Goal: Information Seeking & Learning: Learn about a topic

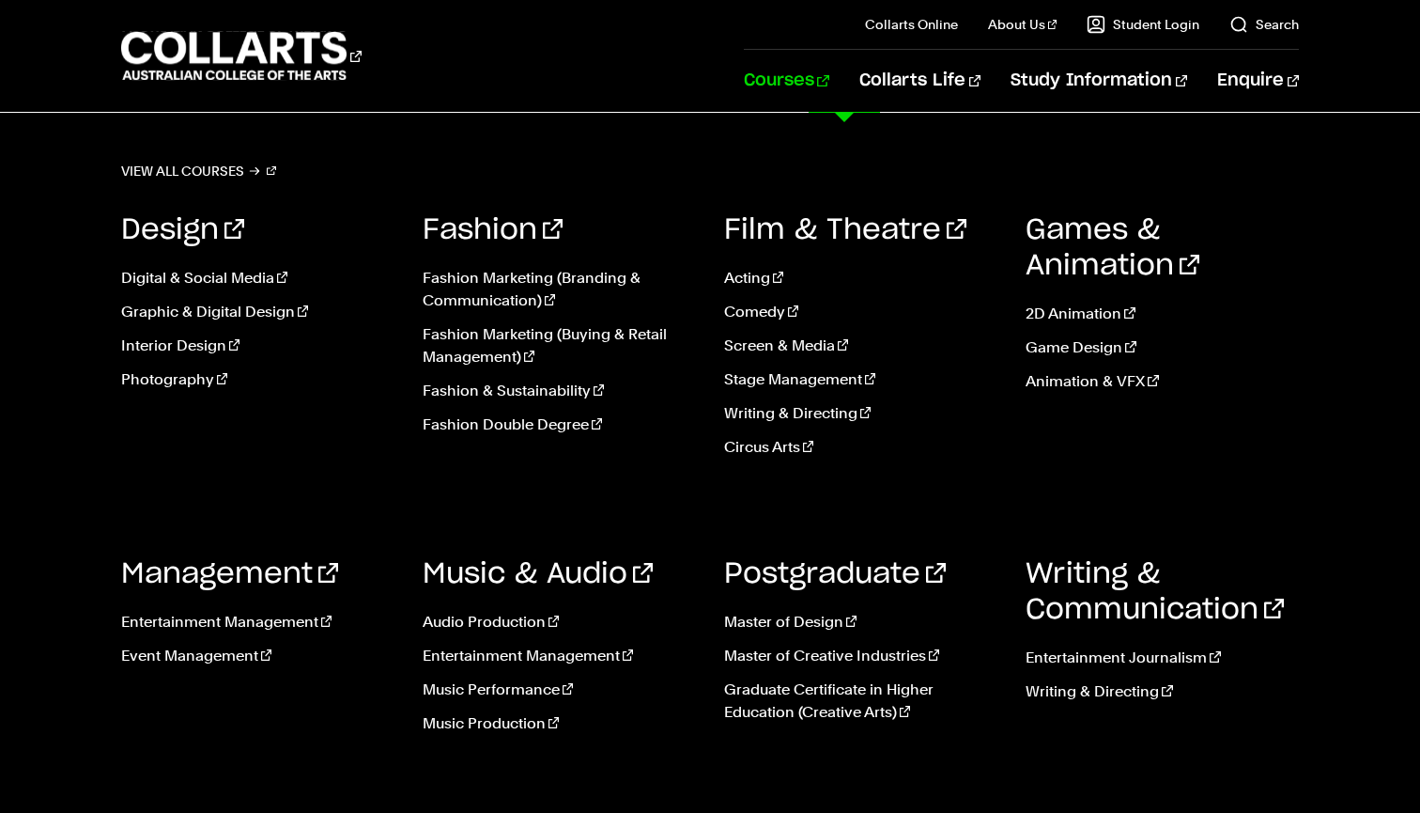
click at [773, 331] on ul "Acting Comedy Screen & Media Stage Management Writing & Directing Circus Arts" at bounding box center [860, 368] width 273 height 233
click at [769, 348] on link "Screen & Media" at bounding box center [860, 345] width 273 height 23
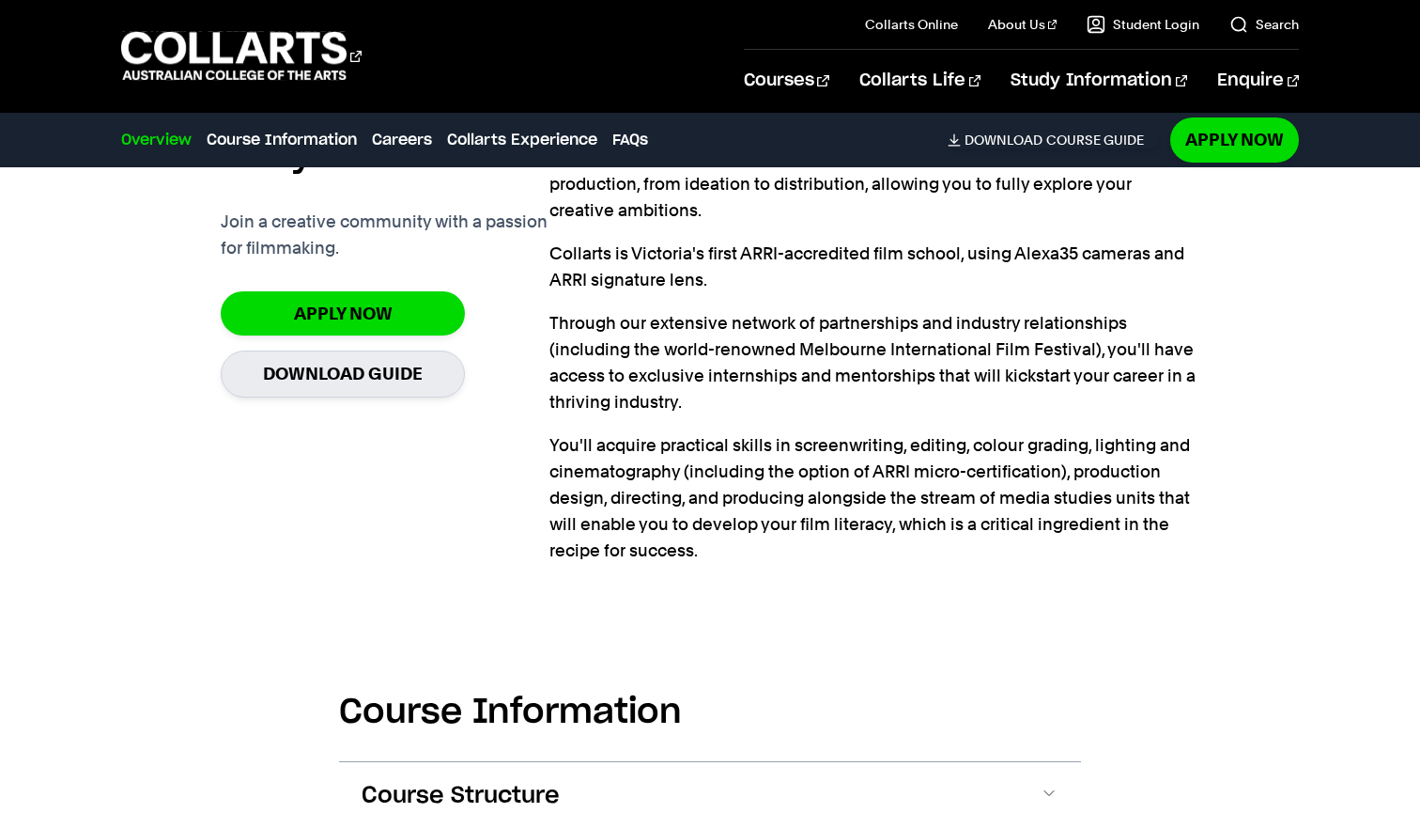
scroll to position [1328, 0]
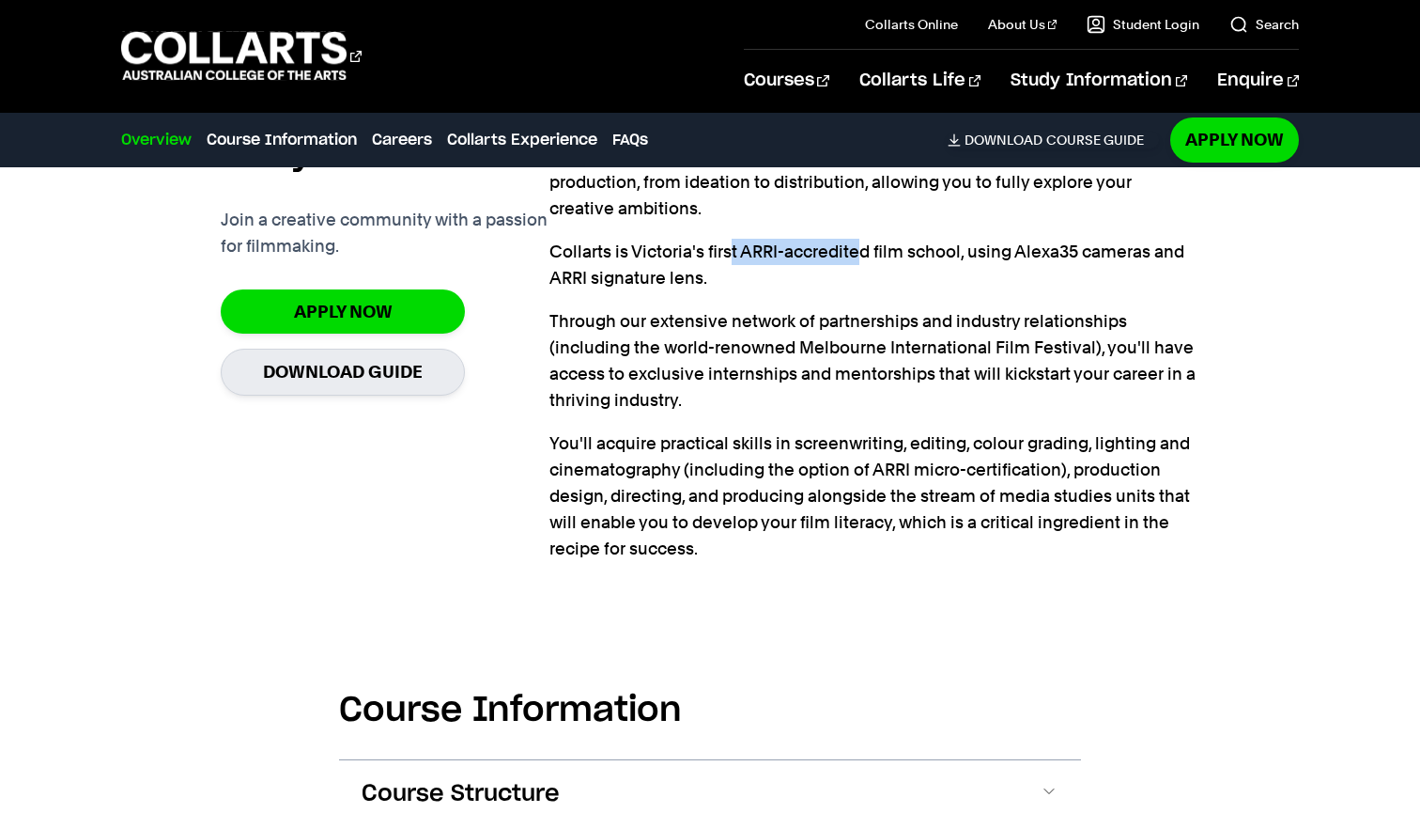
drag, startPoint x: 729, startPoint y: 260, endPoint x: 859, endPoint y: 260, distance: 129.6
click at [859, 260] on p "Collarts is Victoria's first ARRI-accredited film school, using Alexa35 cameras…" at bounding box center [875, 265] width 650 height 53
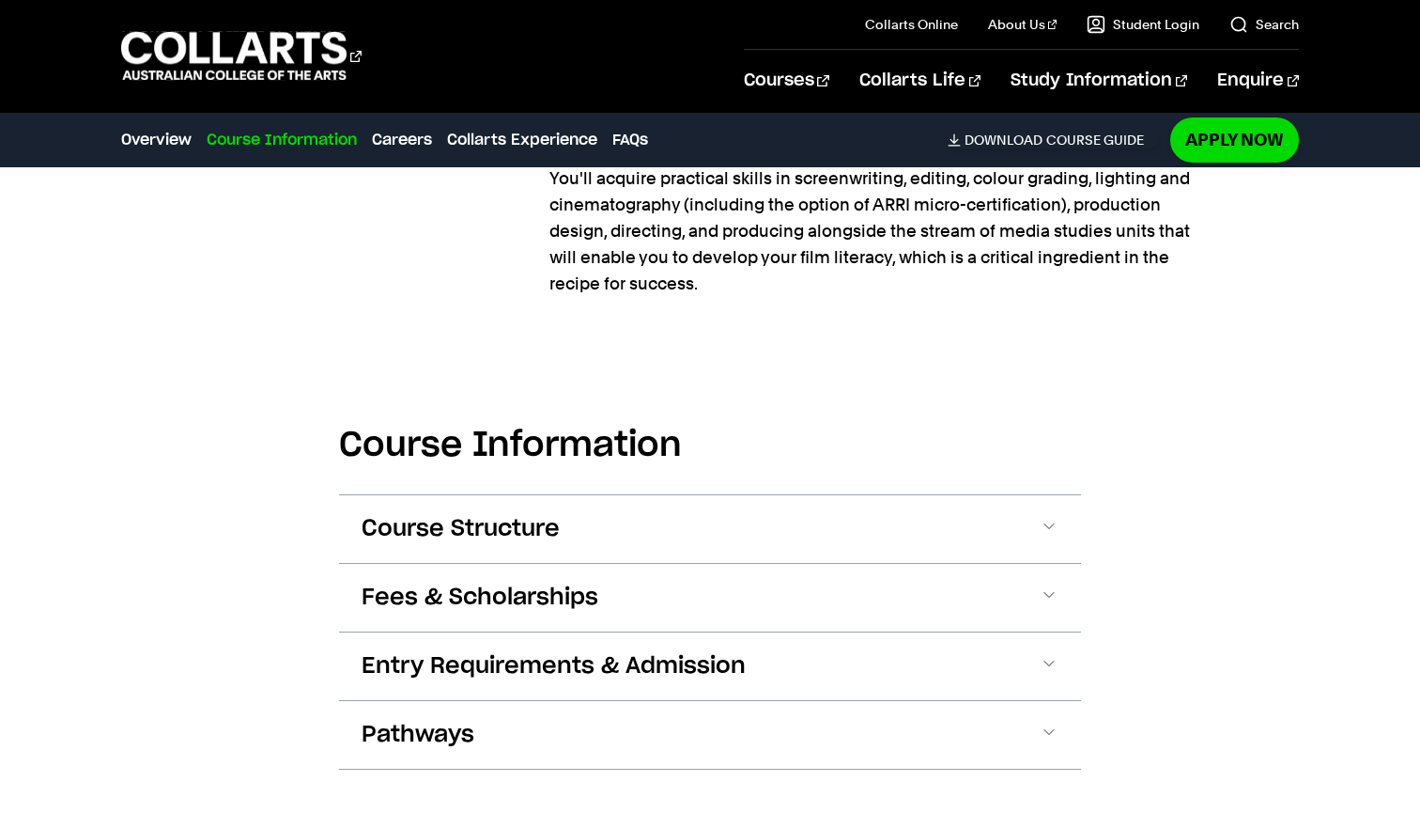
scroll to position [1606, 0]
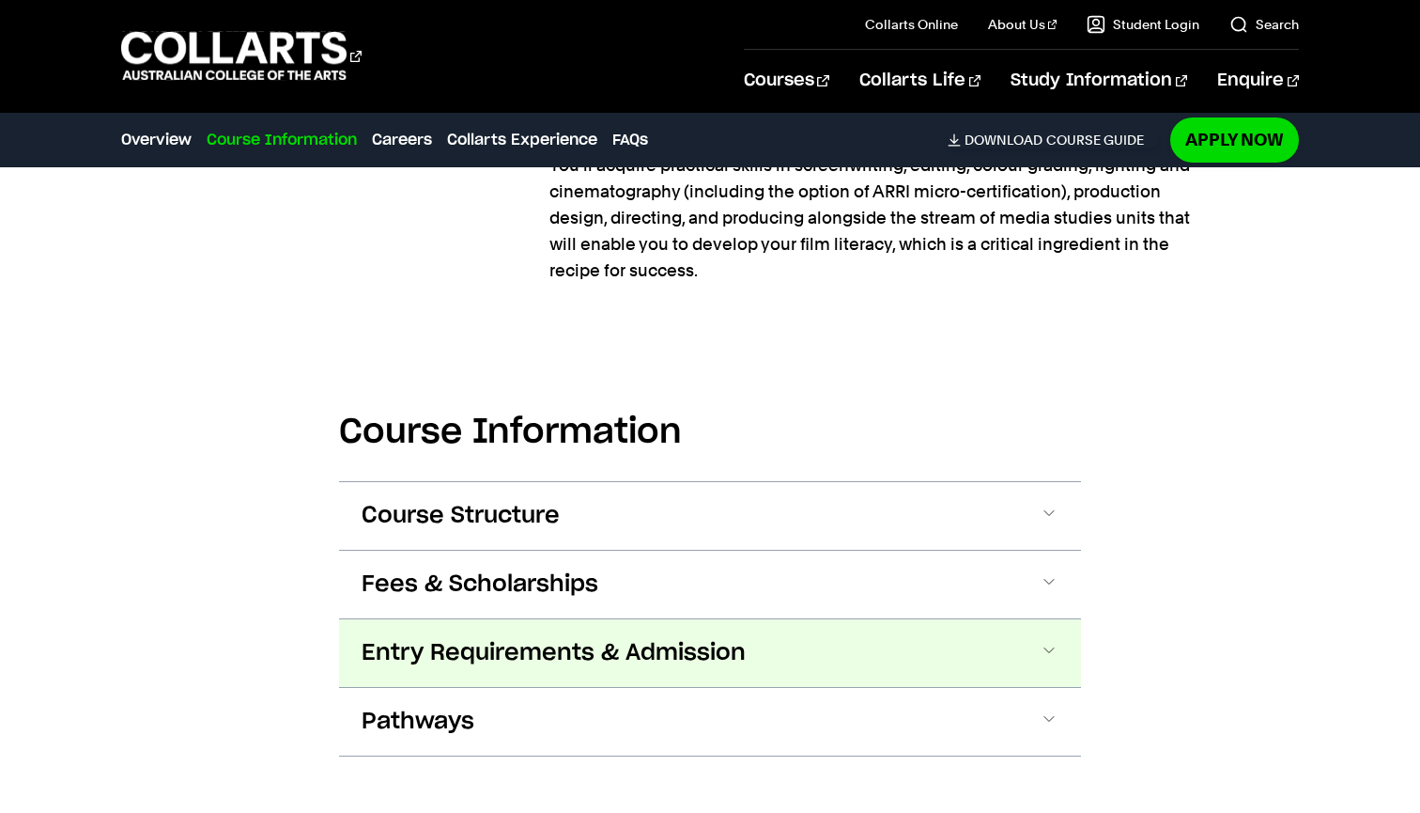
click at [901, 643] on button "Entry Requirements & Admission" at bounding box center [710, 653] width 742 height 68
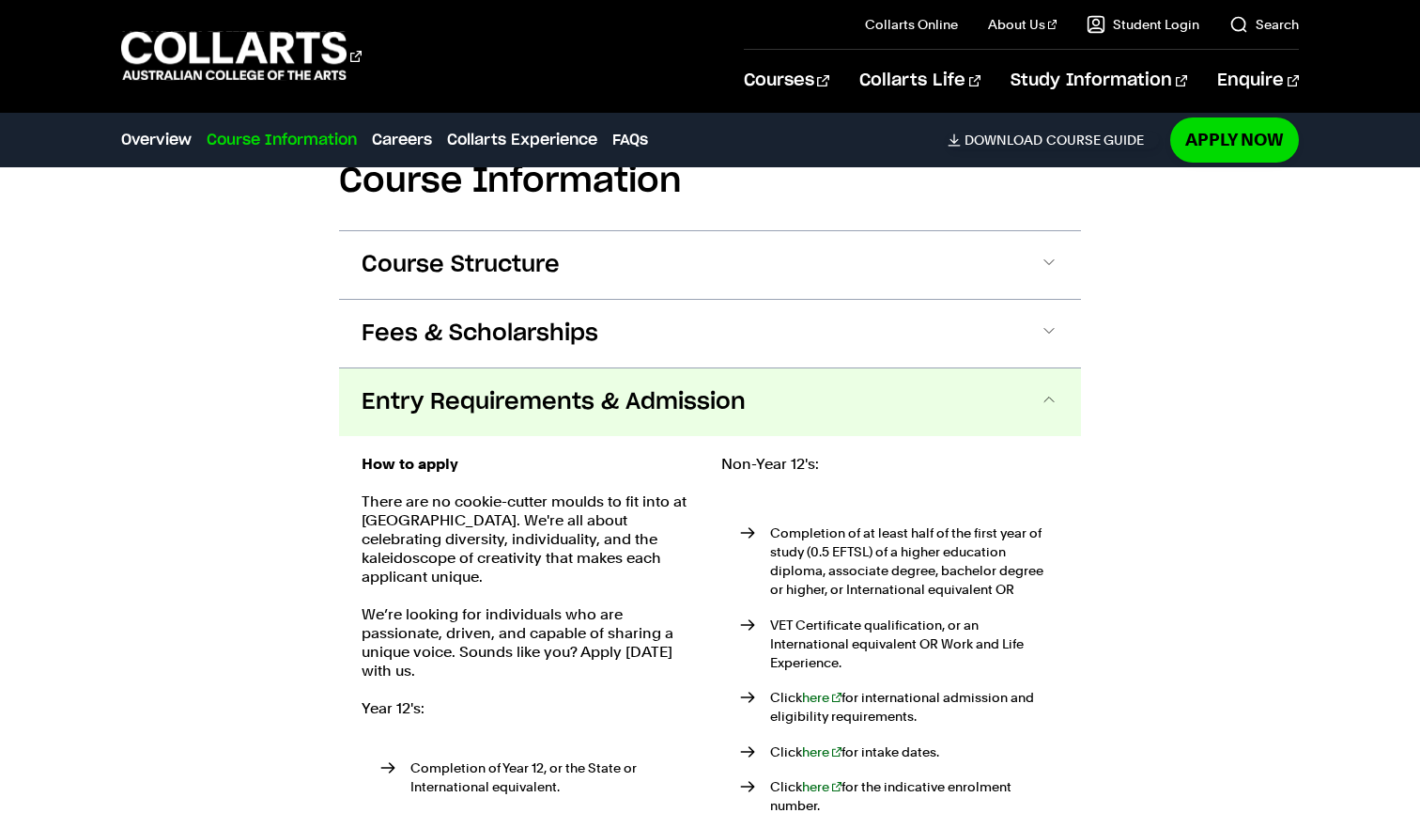
scroll to position [1846, 0]
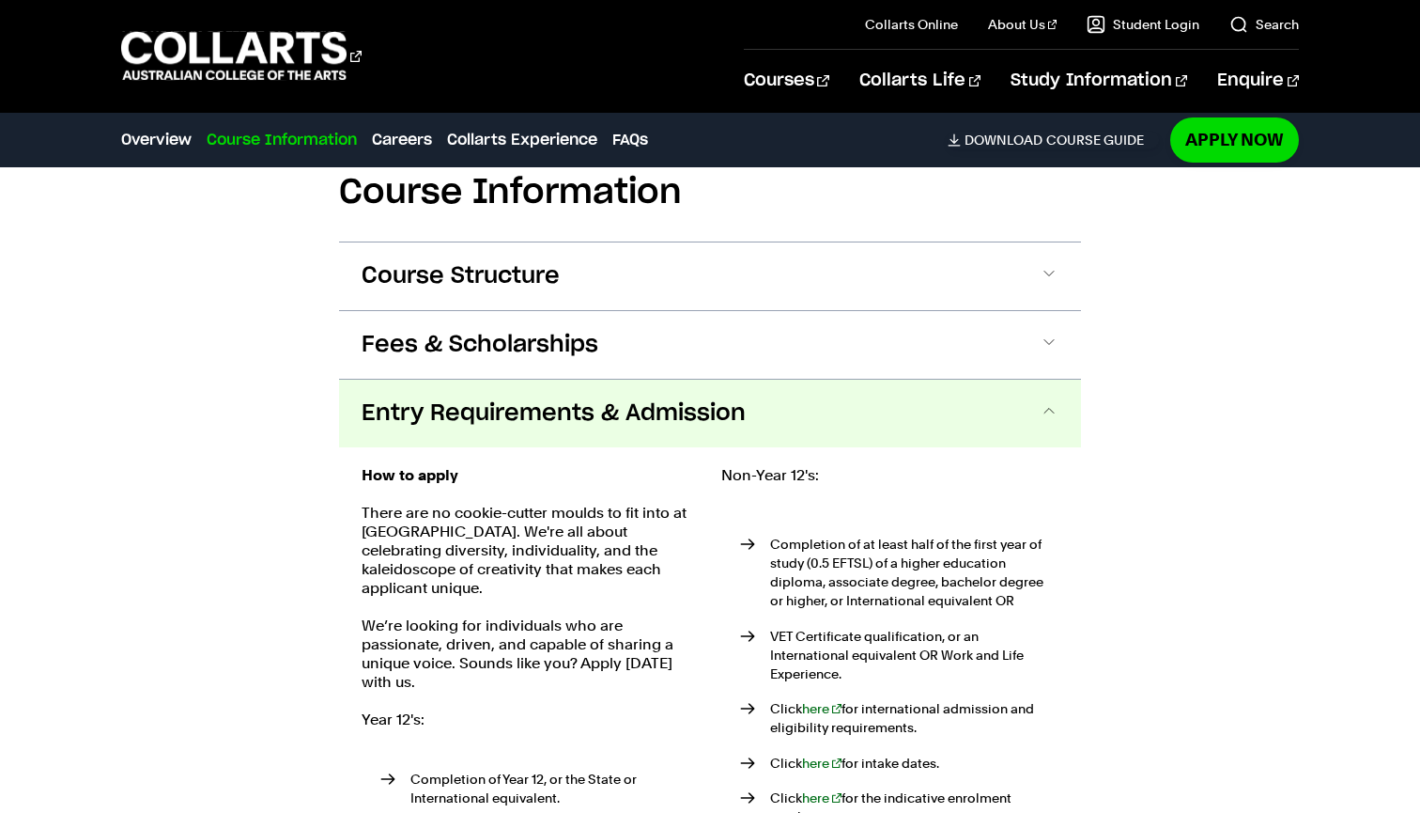
click at [937, 406] on button "Entry Requirements & Admission" at bounding box center [710, 413] width 742 height 68
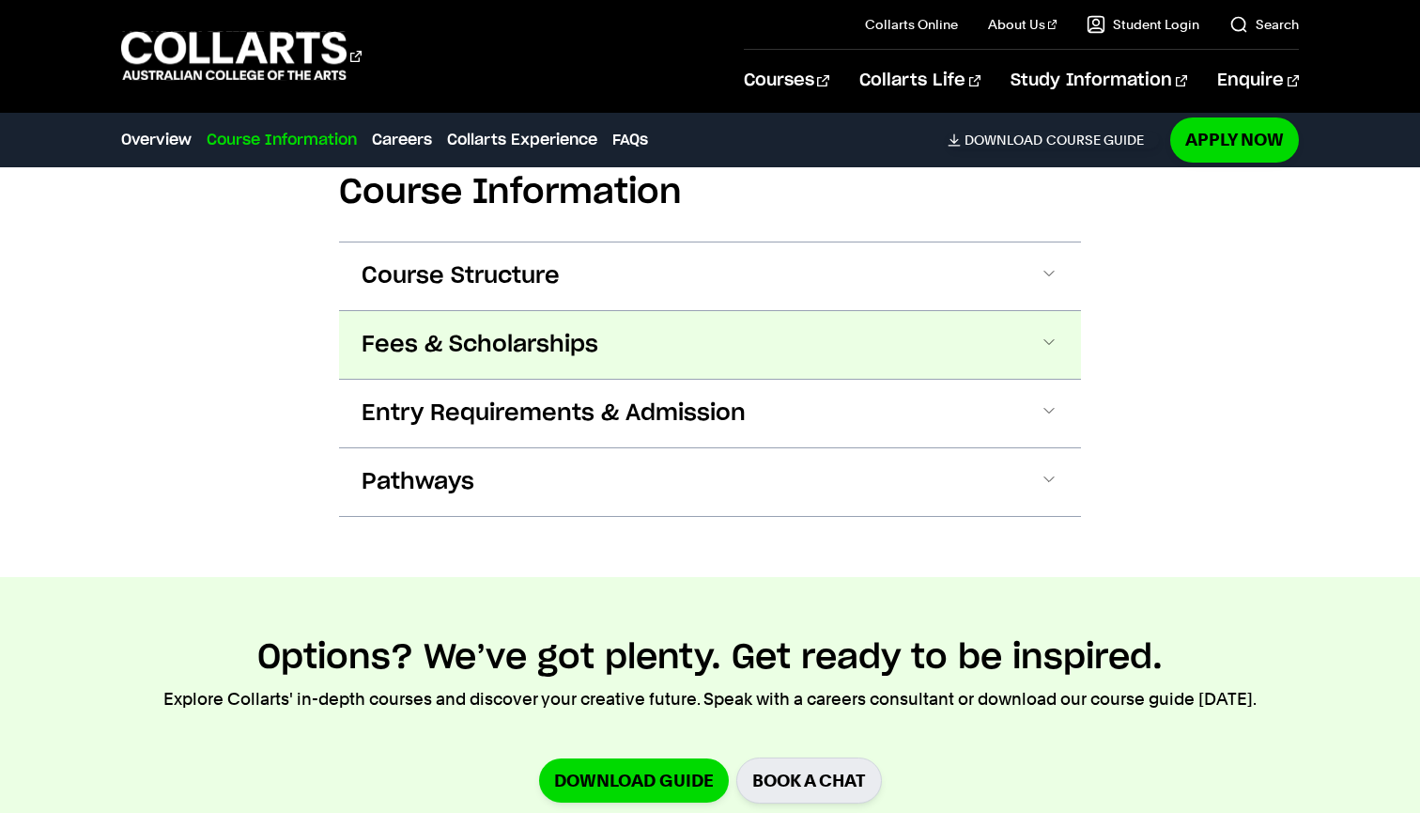
click at [967, 346] on button "Fees & Scholarships" at bounding box center [710, 345] width 742 height 68
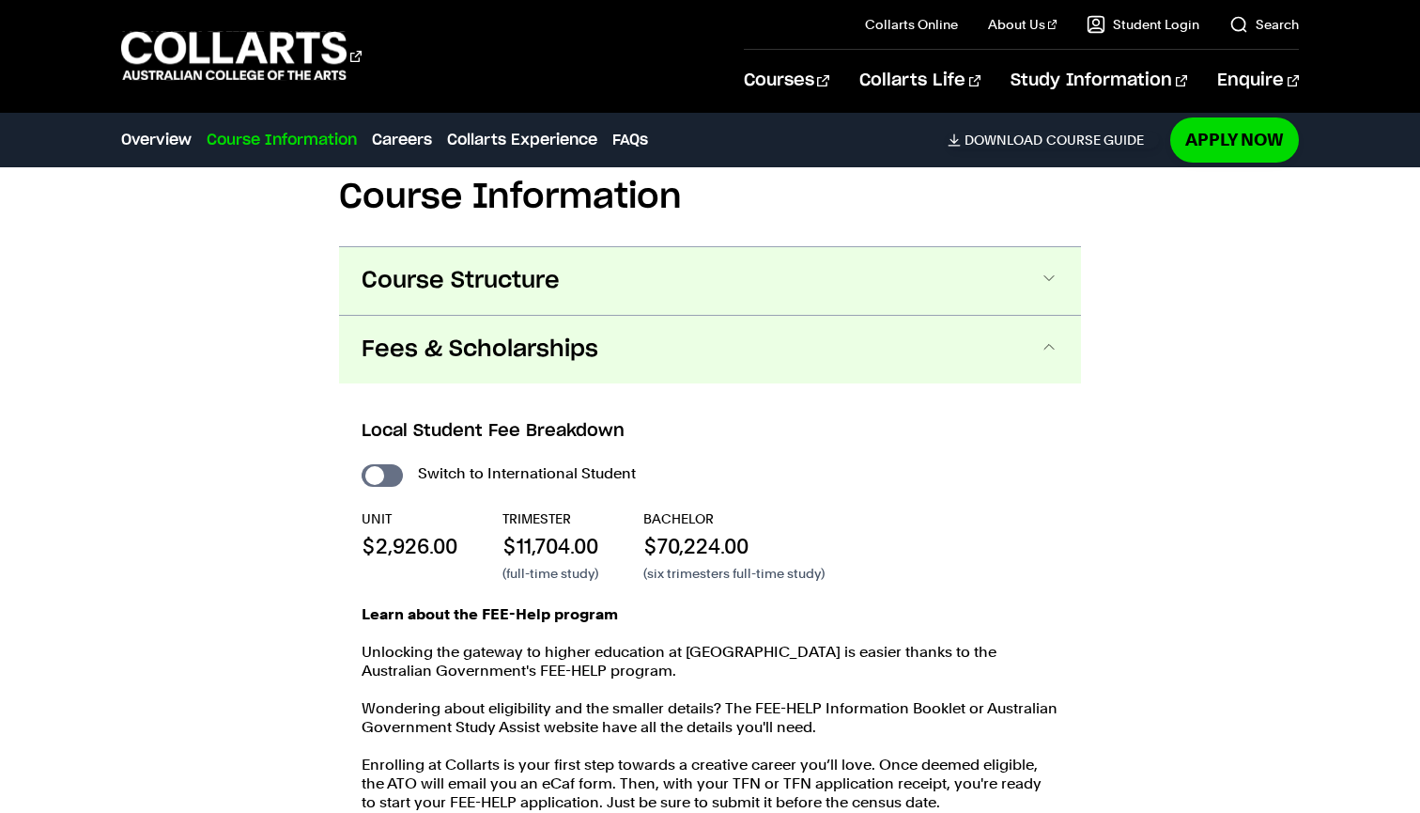
click at [966, 271] on button "Course Structure" at bounding box center [710, 281] width 742 height 68
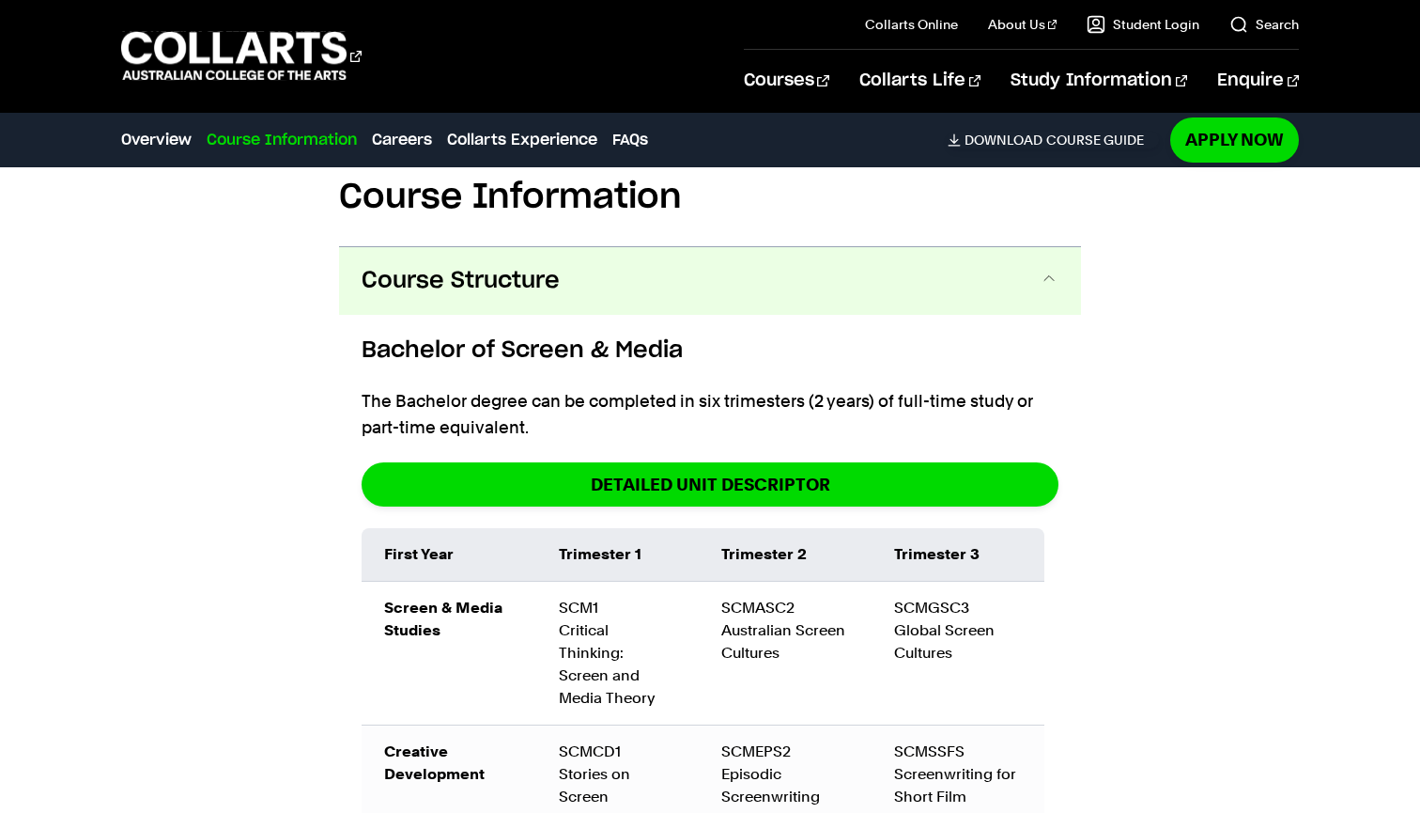
scroll to position [1918, 0]
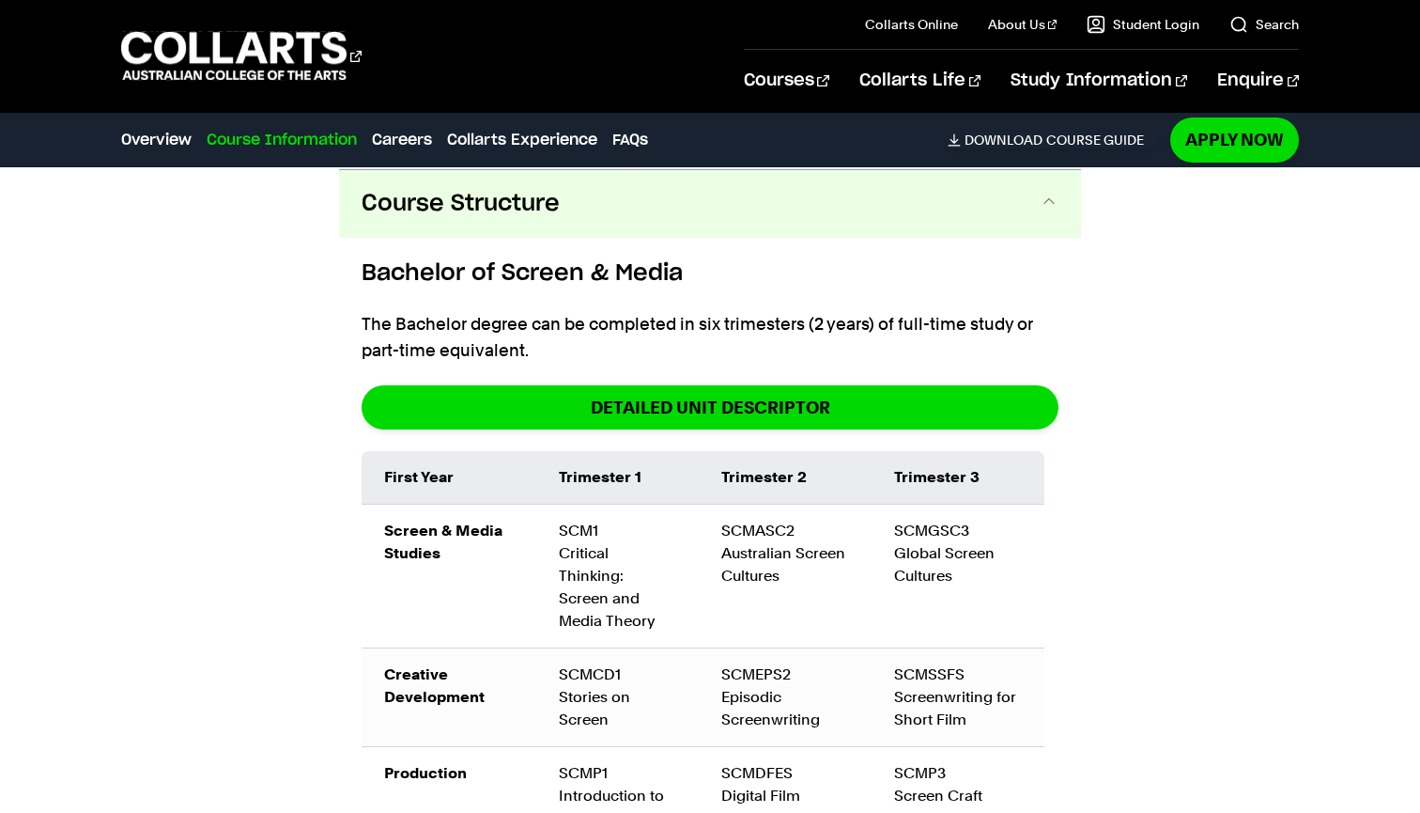
click at [796, 210] on button "Course Structure" at bounding box center [710, 204] width 742 height 68
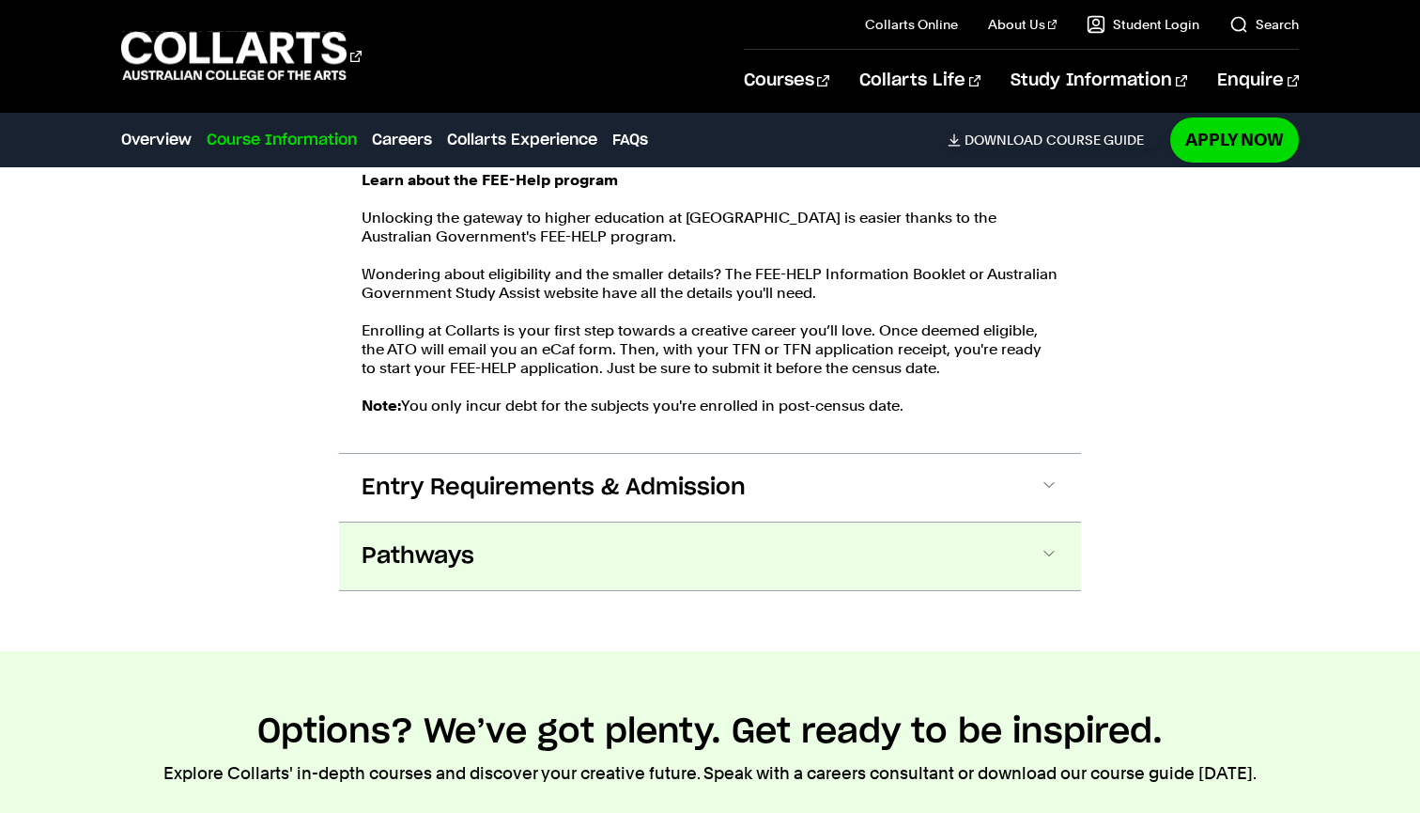
click at [726, 546] on button "Pathways" at bounding box center [710, 556] width 742 height 68
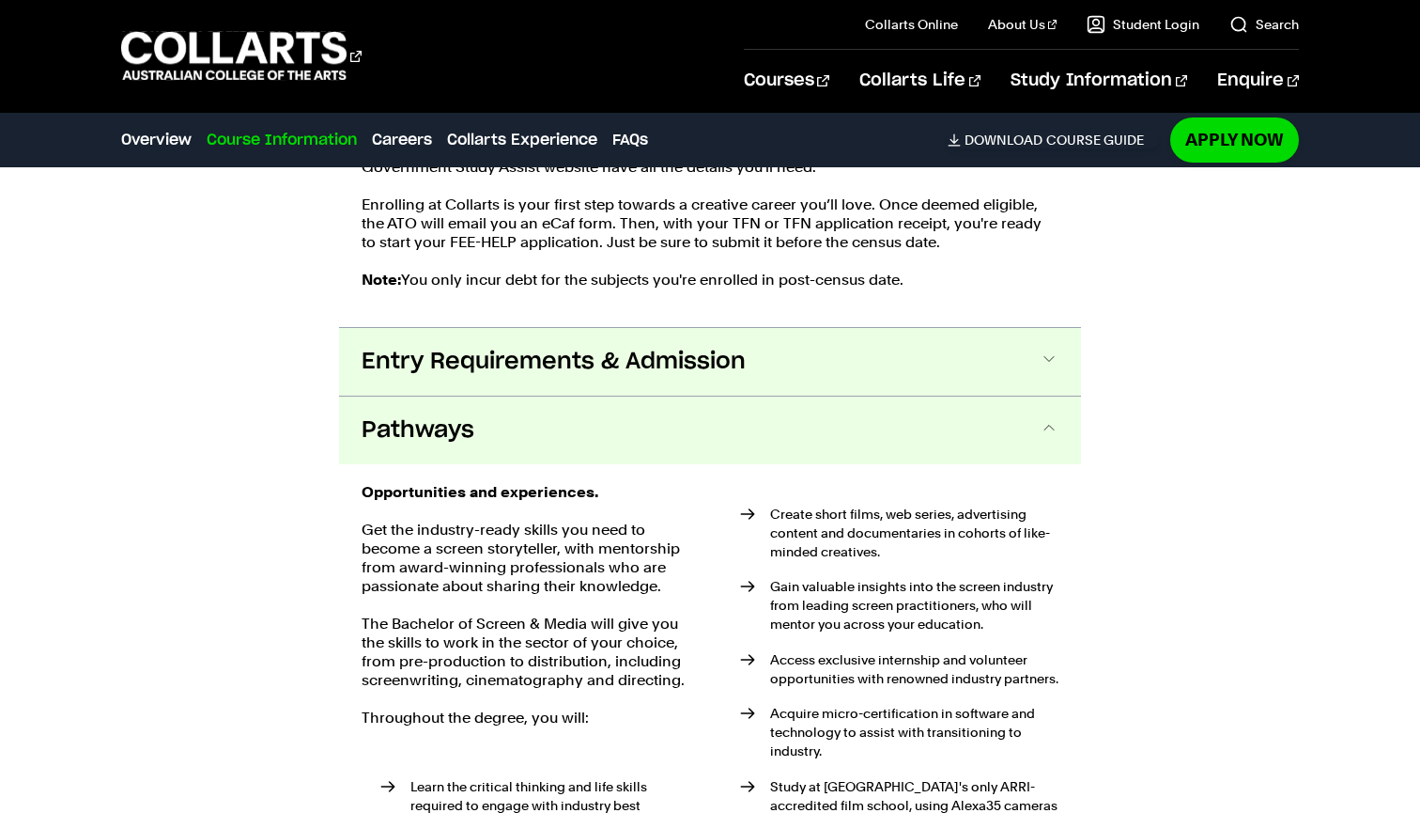
click at [765, 358] on button "Entry Requirements & Admission" at bounding box center [710, 362] width 742 height 68
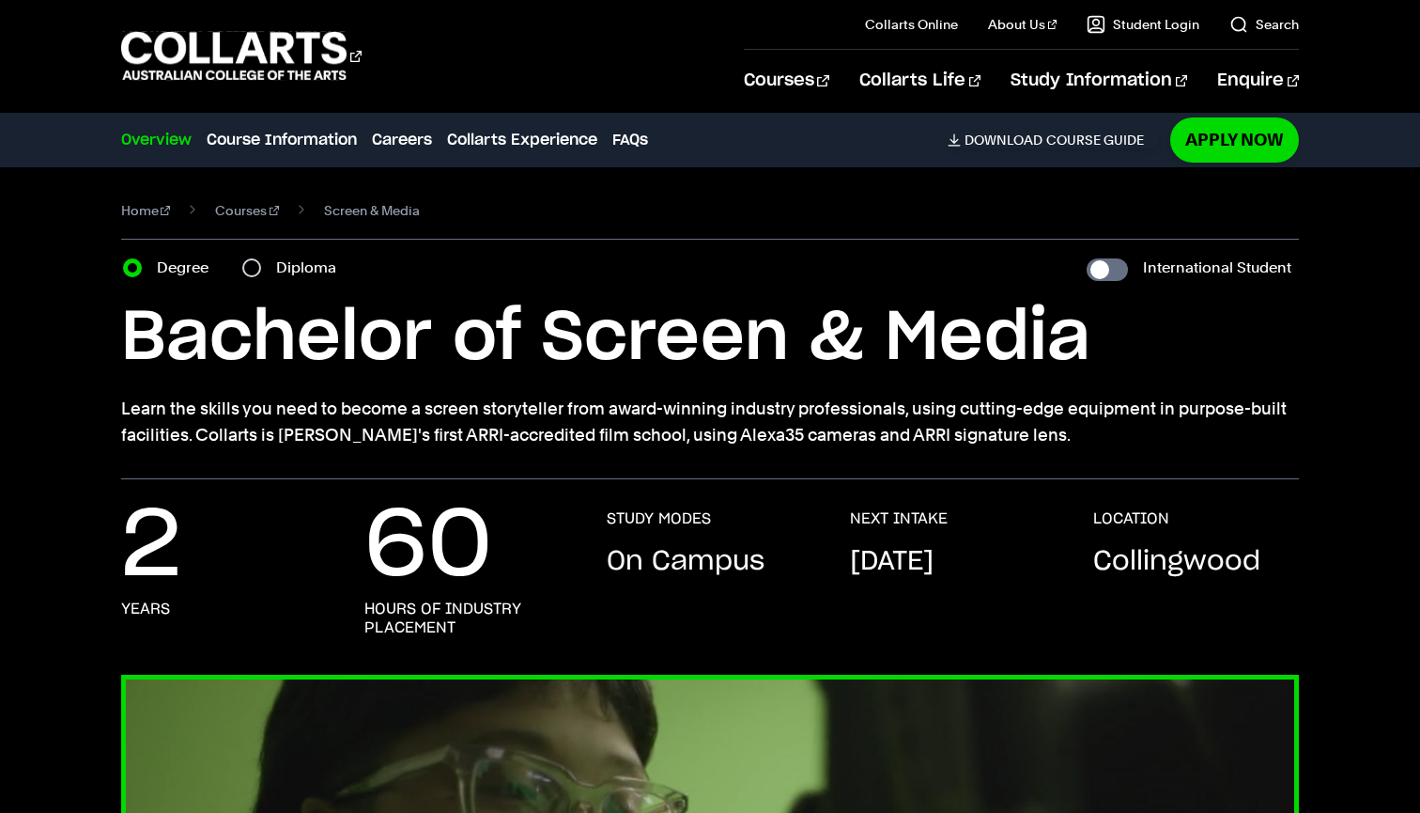
scroll to position [0, 0]
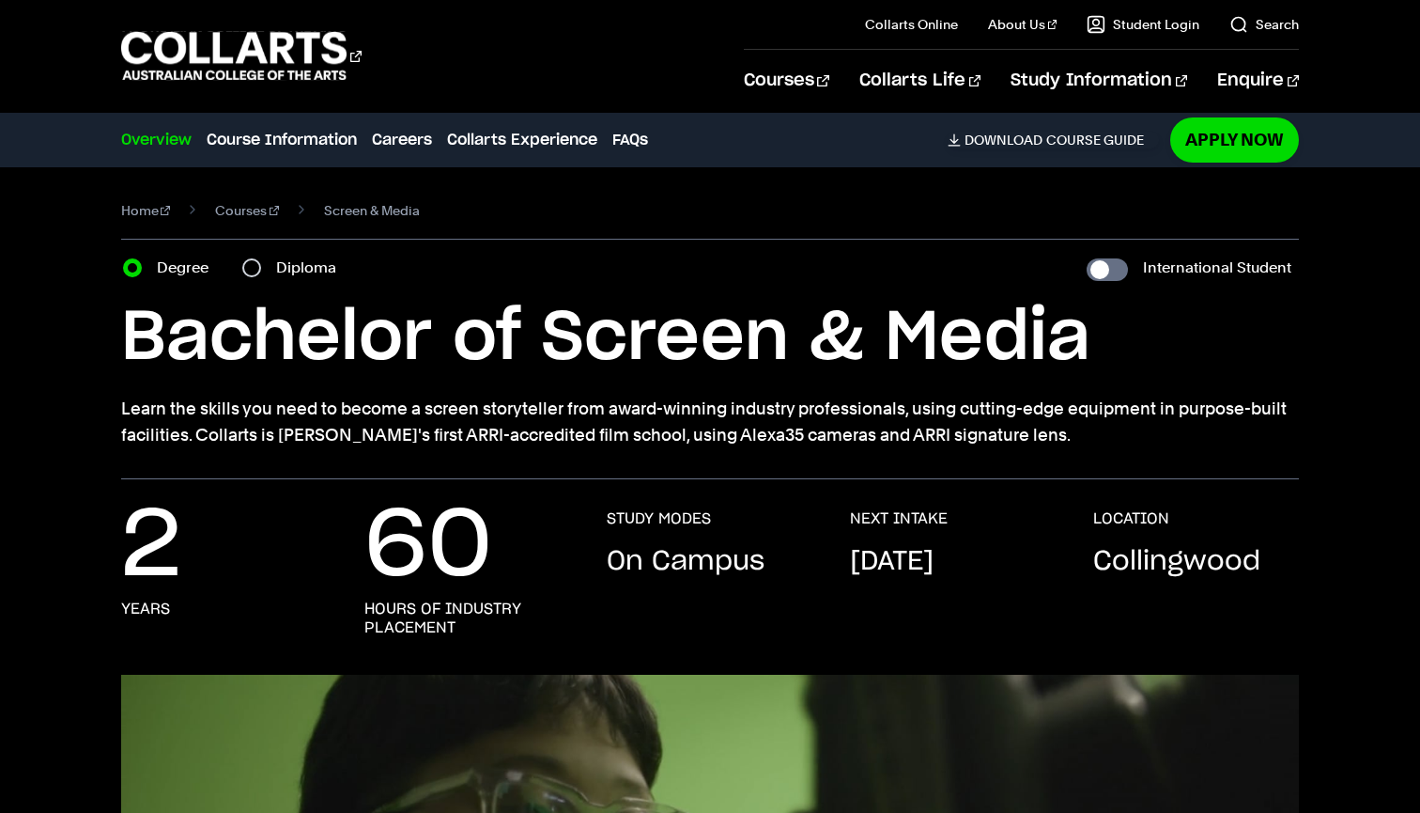
click at [303, 276] on label "Diploma" at bounding box center [311, 268] width 71 height 26
click at [261, 276] on input "Diploma" at bounding box center [251, 267] width 19 height 19
radio input "true"
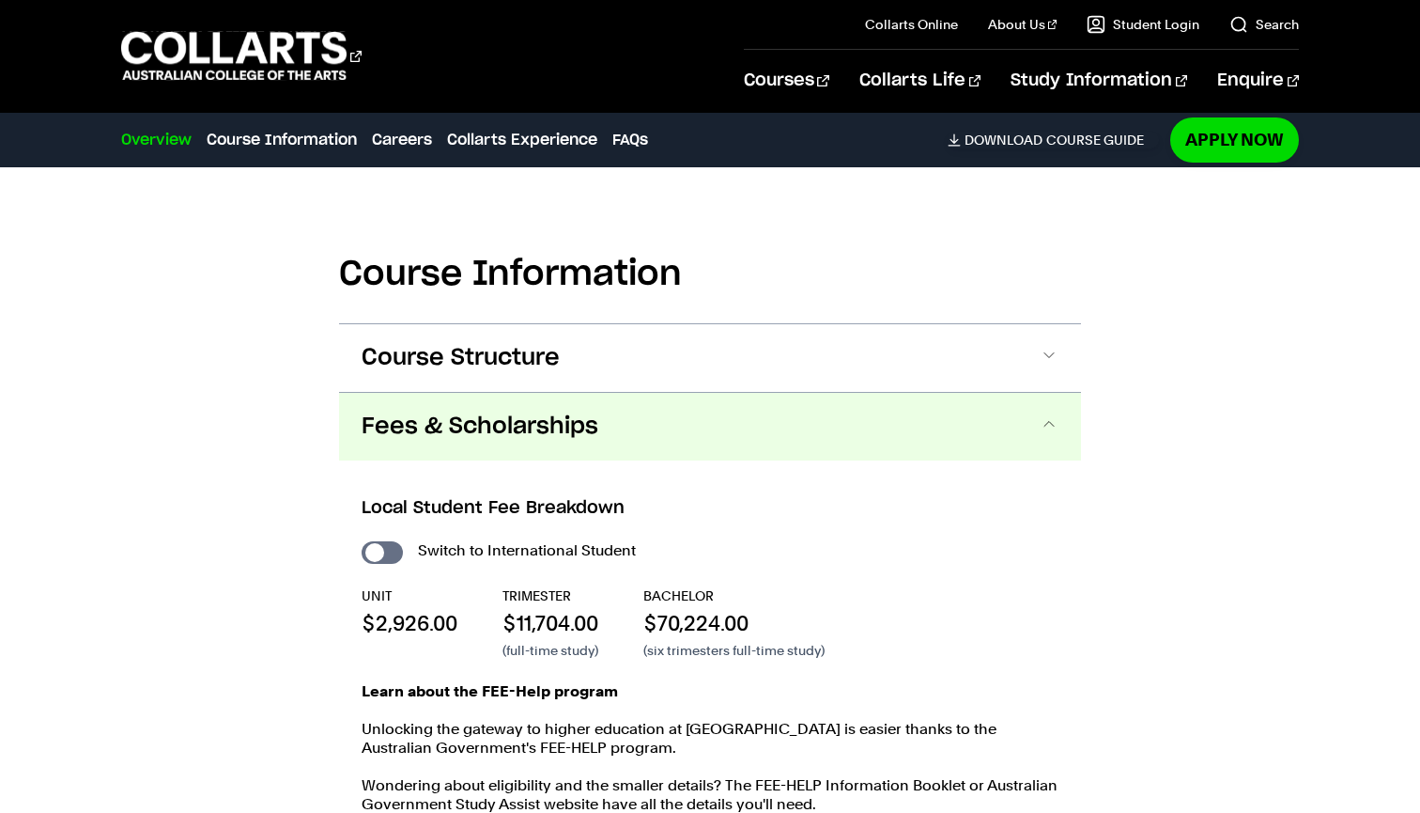
scroll to position [1751, 0]
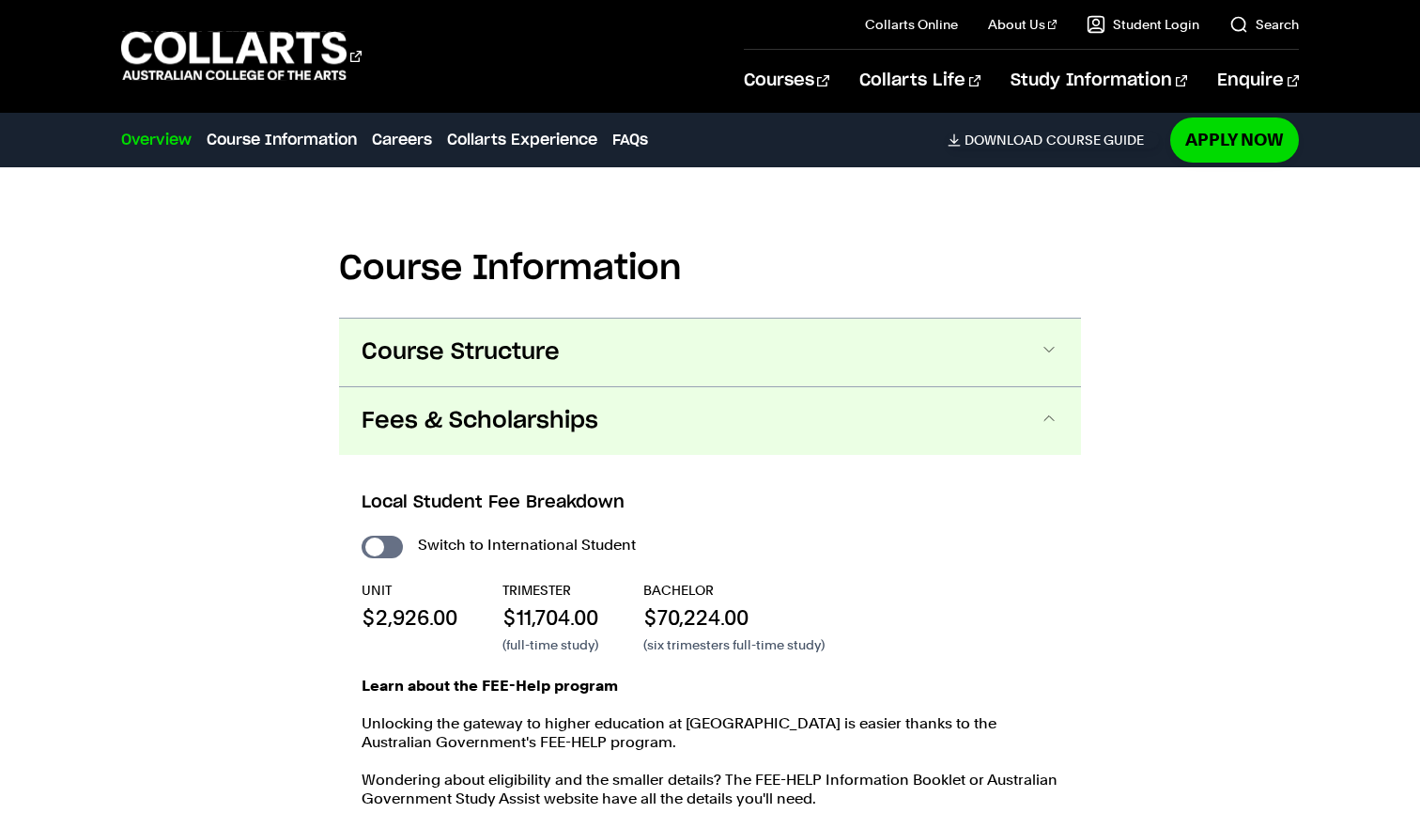
click at [0, 0] on span "Course Structure" at bounding box center [0, 0] width 0 height 0
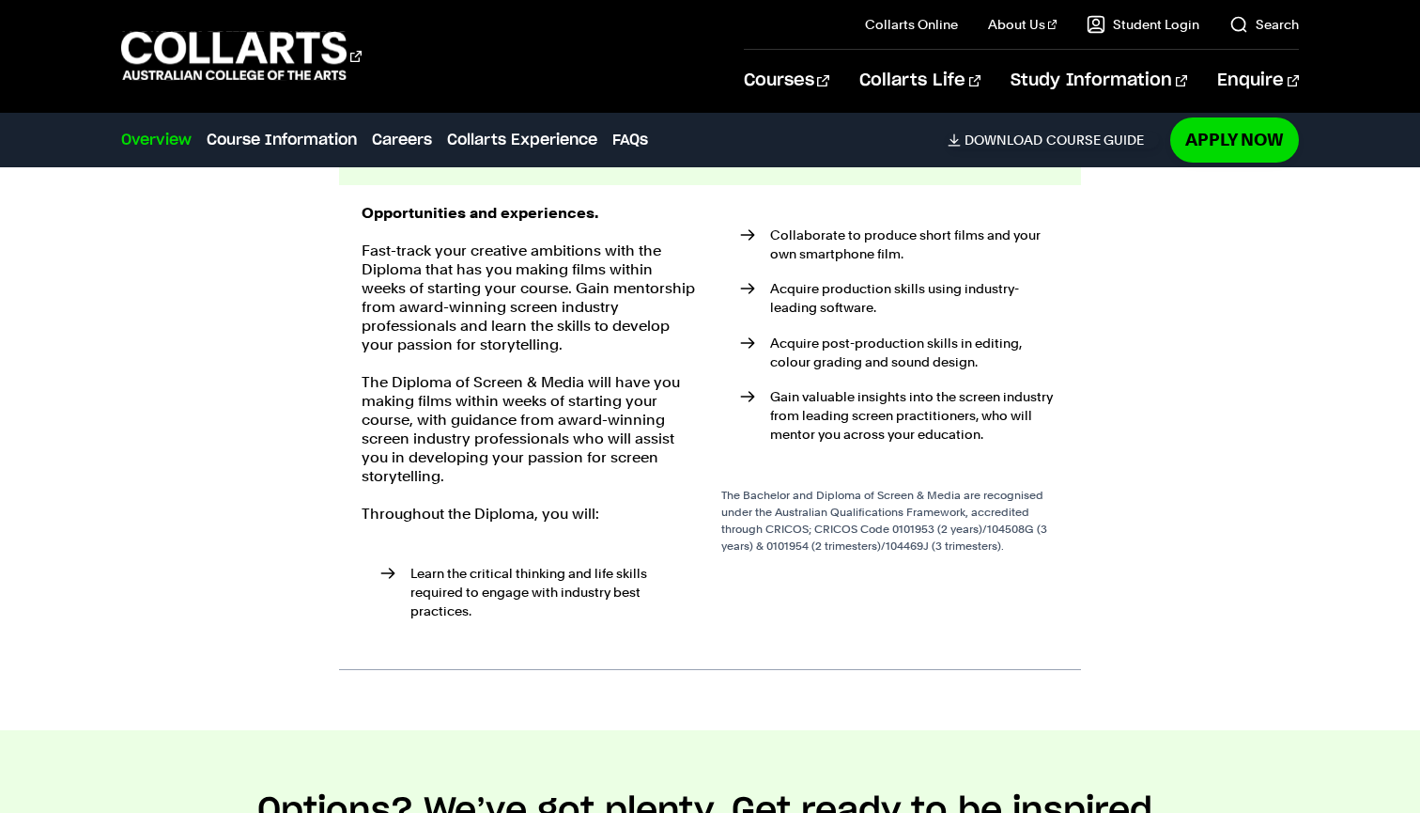
scroll to position [4322, 0]
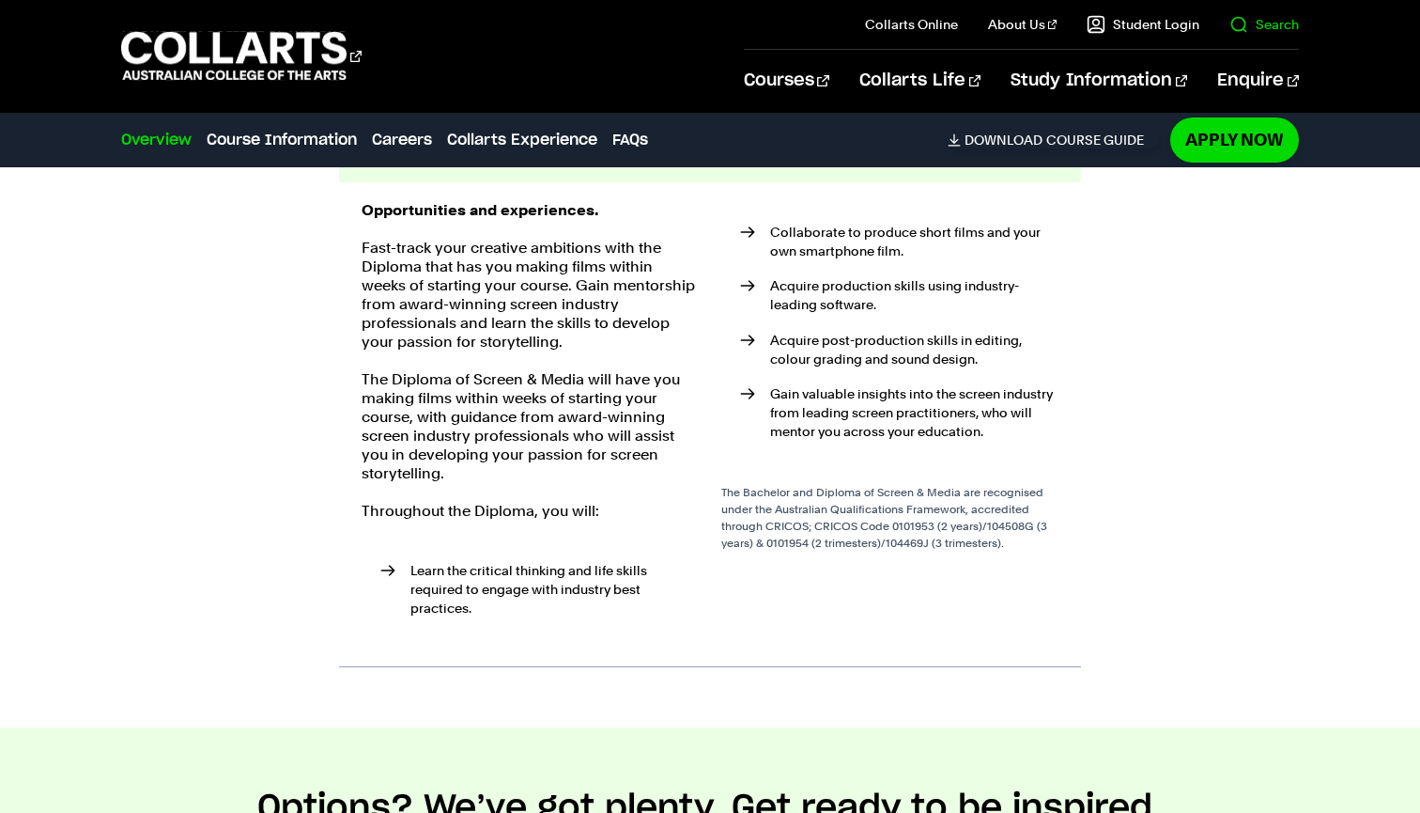
click at [1264, 13] on il "Search" at bounding box center [1250, 24] width 100 height 49
click at [1254, 25] on link "Search" at bounding box center [1265, 24] width 70 height 19
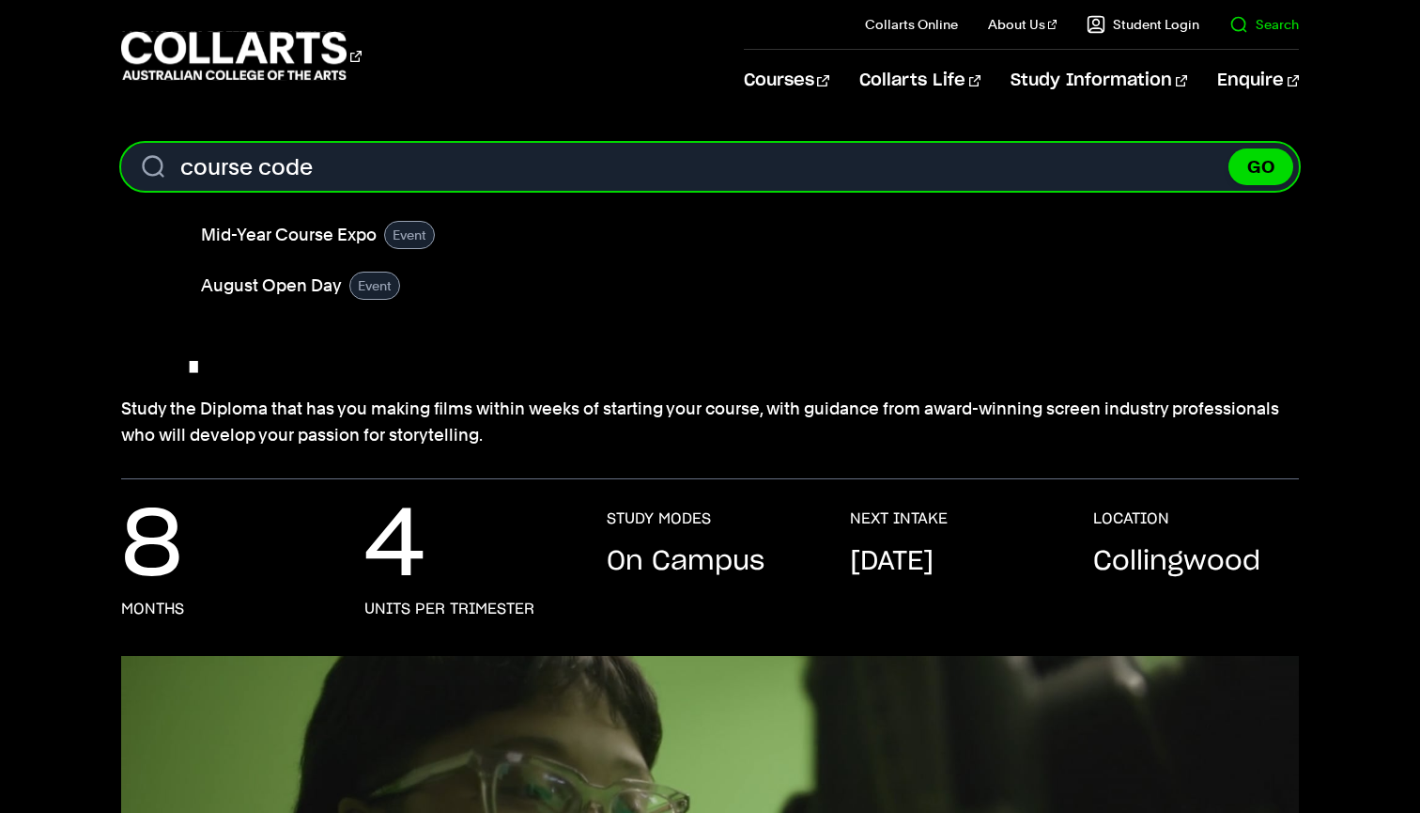
type input "course code"
click at [1261, 166] on button "GO" at bounding box center [1261, 166] width 65 height 37
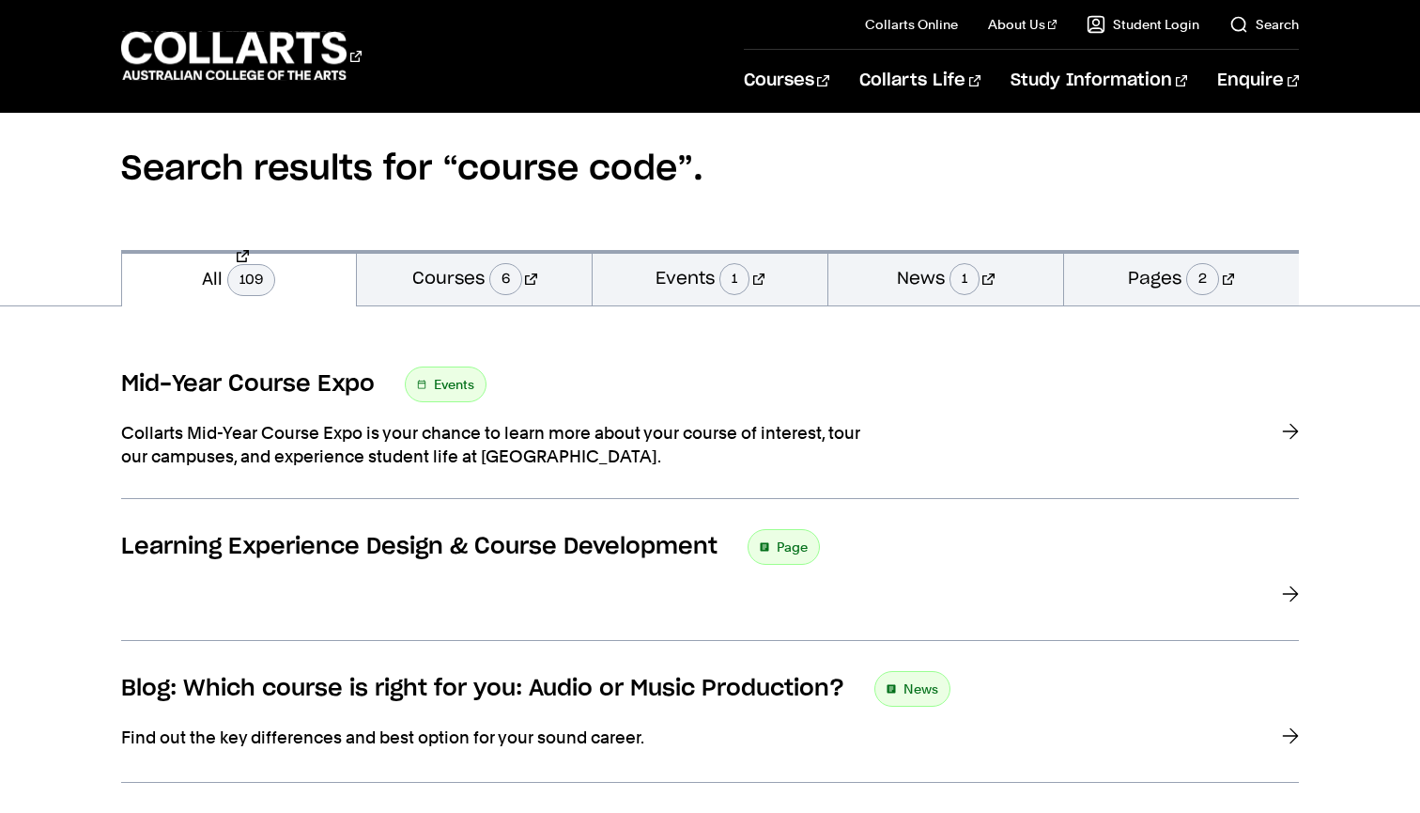
scroll to position [154, 0]
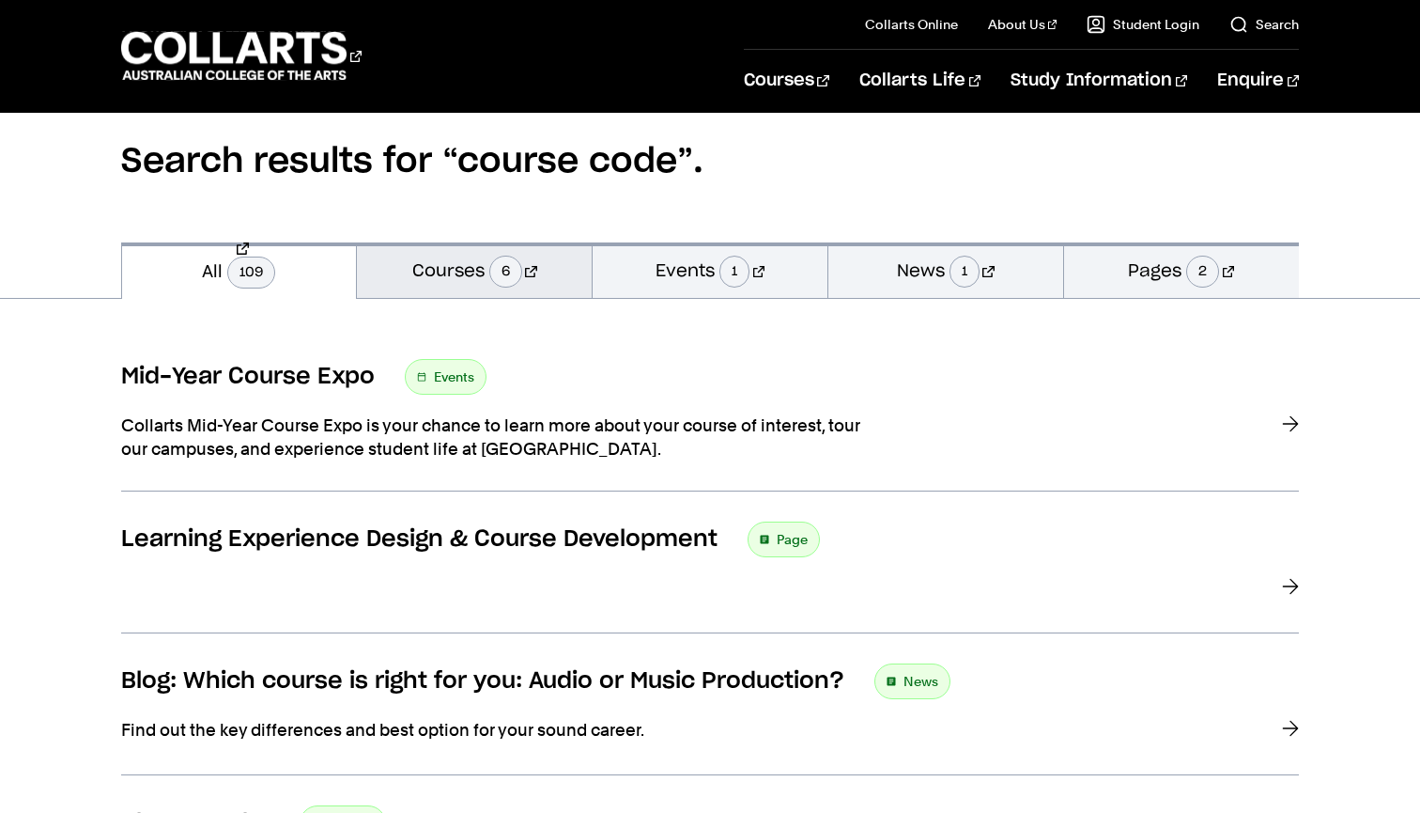
click at [496, 281] on link "Courses 6" at bounding box center [474, 269] width 235 height 55
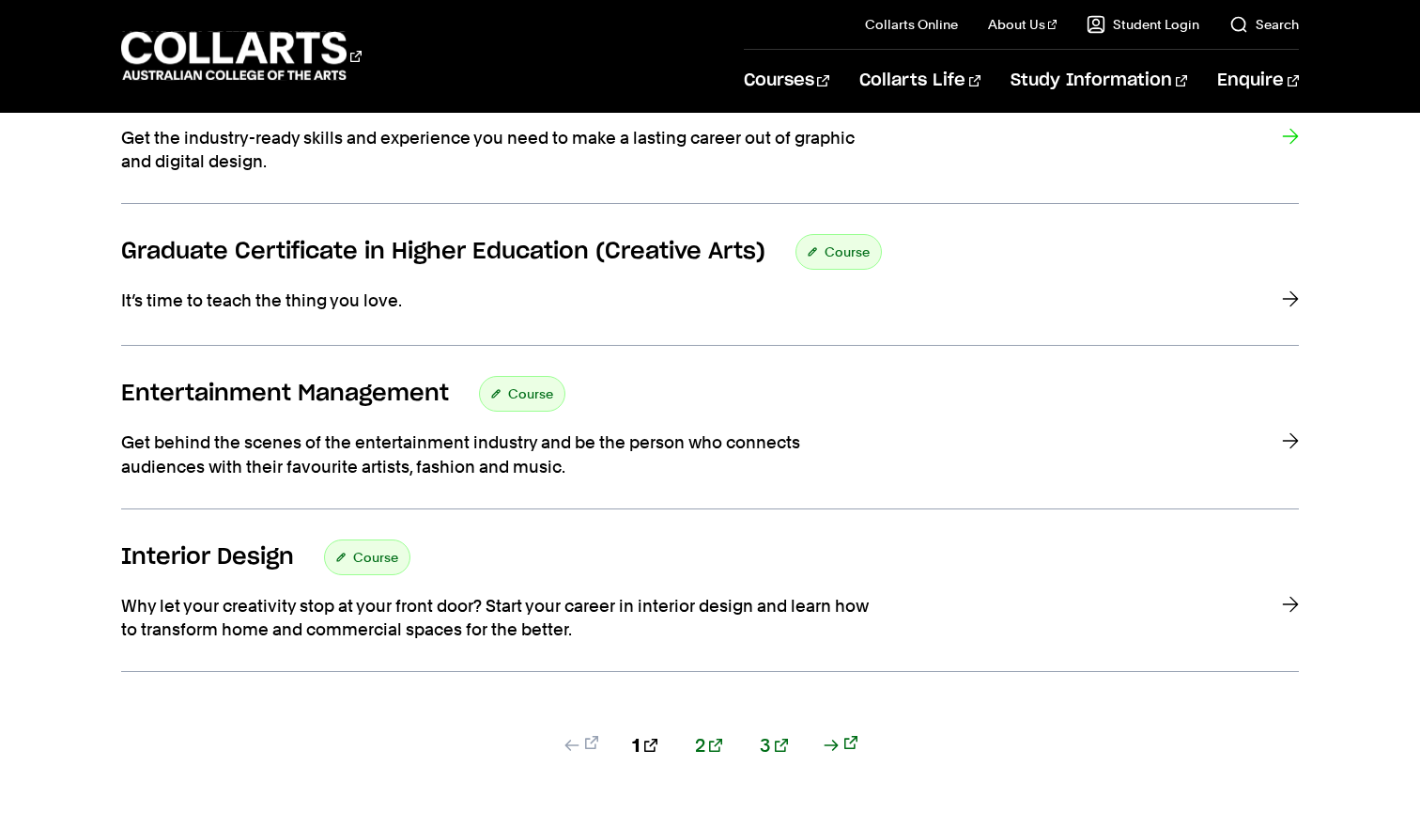
scroll to position [1634, 0]
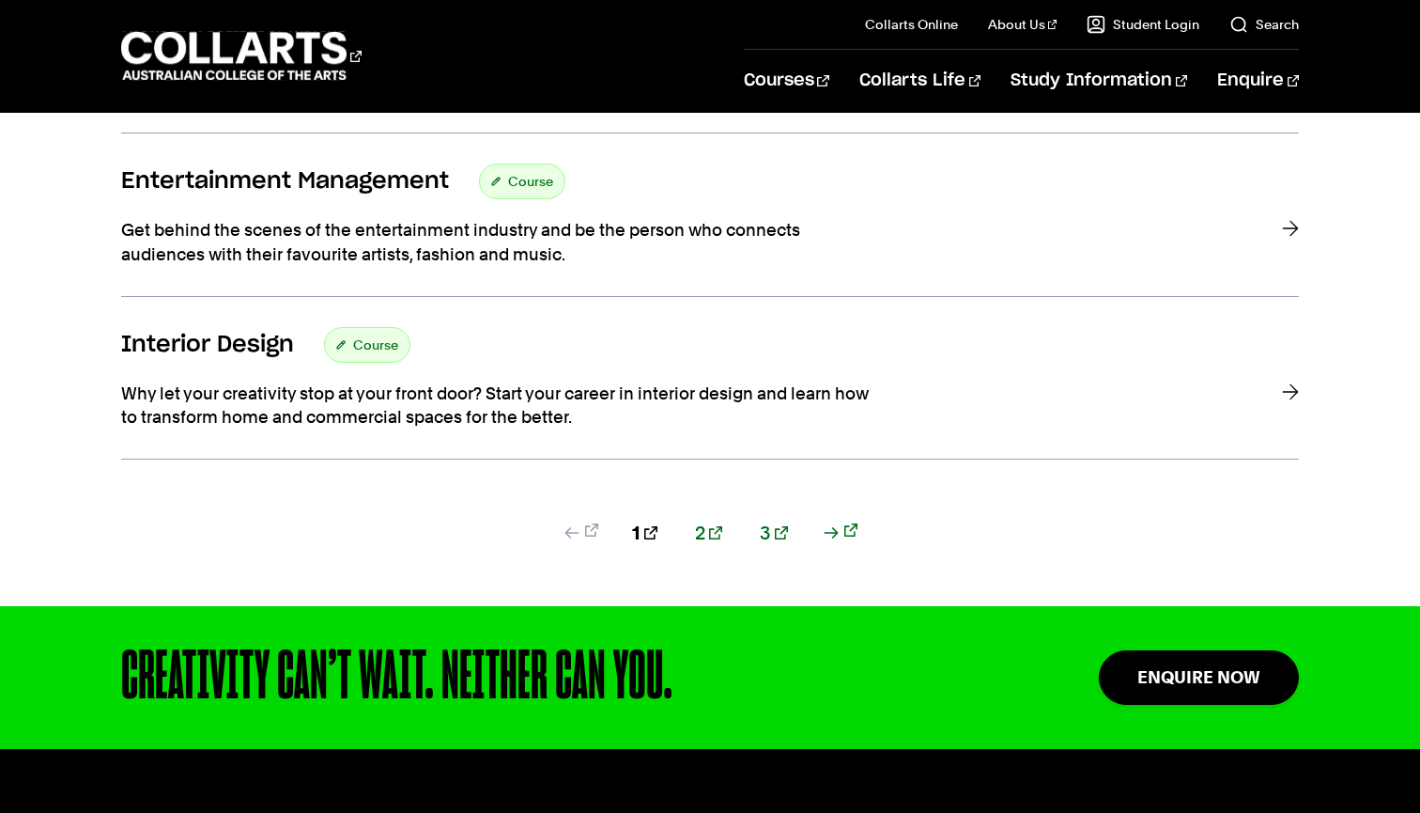
click at [699, 533] on div "1 2 3" at bounding box center [710, 562] width 1179 height 86
click at [705, 533] on link "2" at bounding box center [708, 532] width 27 height 26
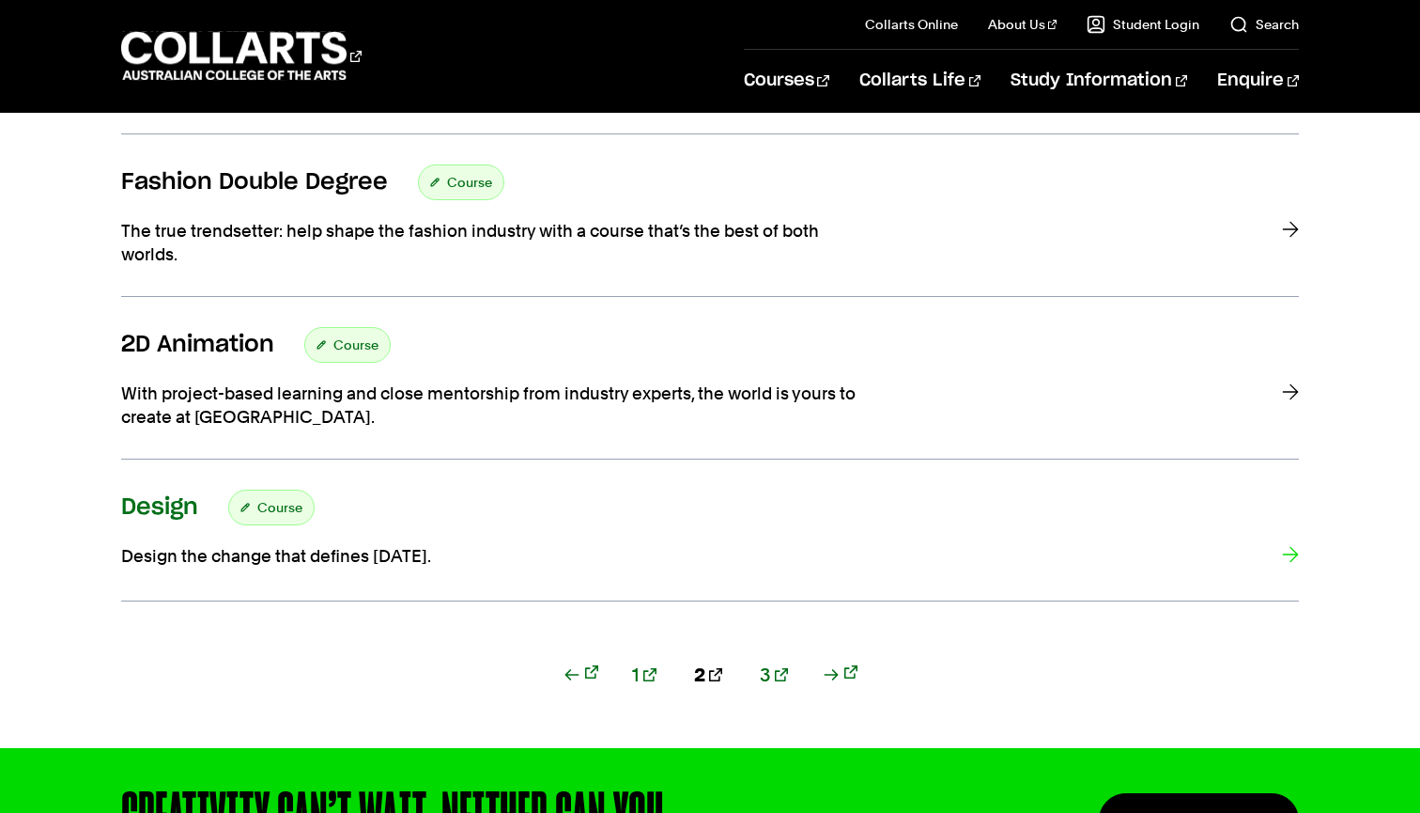
scroll to position [1417, 0]
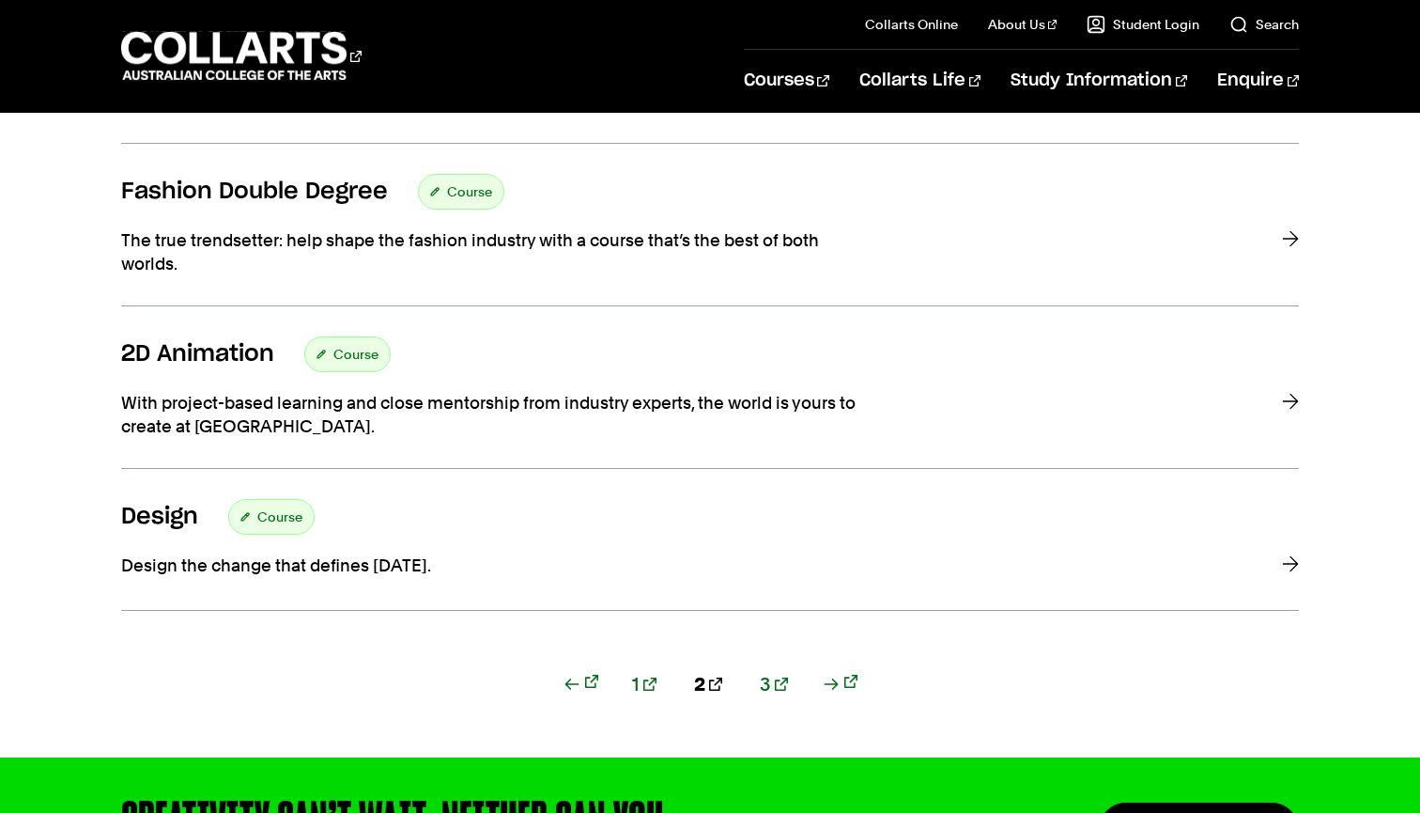
click at [763, 680] on div "1 2 3" at bounding box center [710, 714] width 1179 height 86
click at [760, 681] on link "3" at bounding box center [774, 684] width 28 height 26
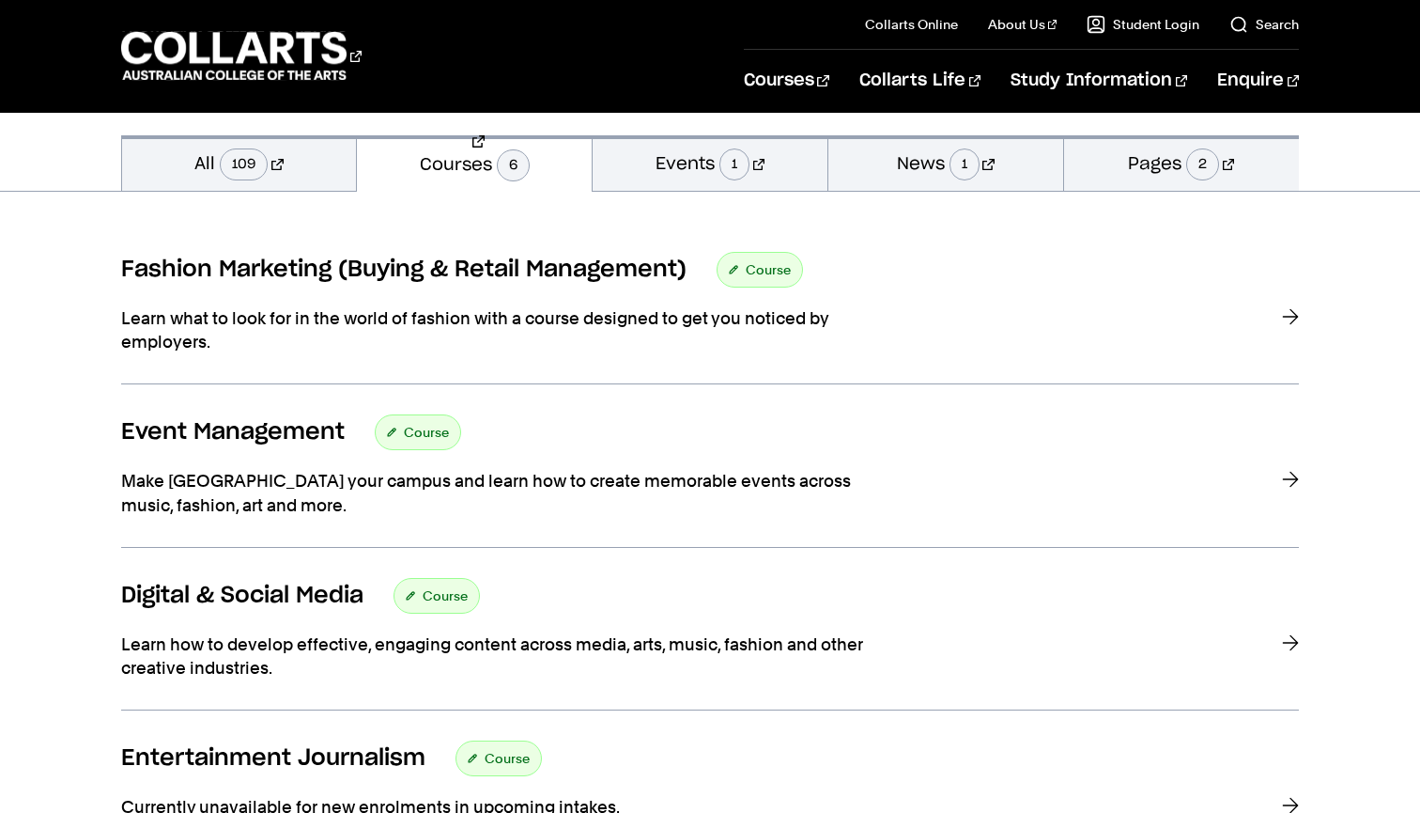
scroll to position [94, 0]
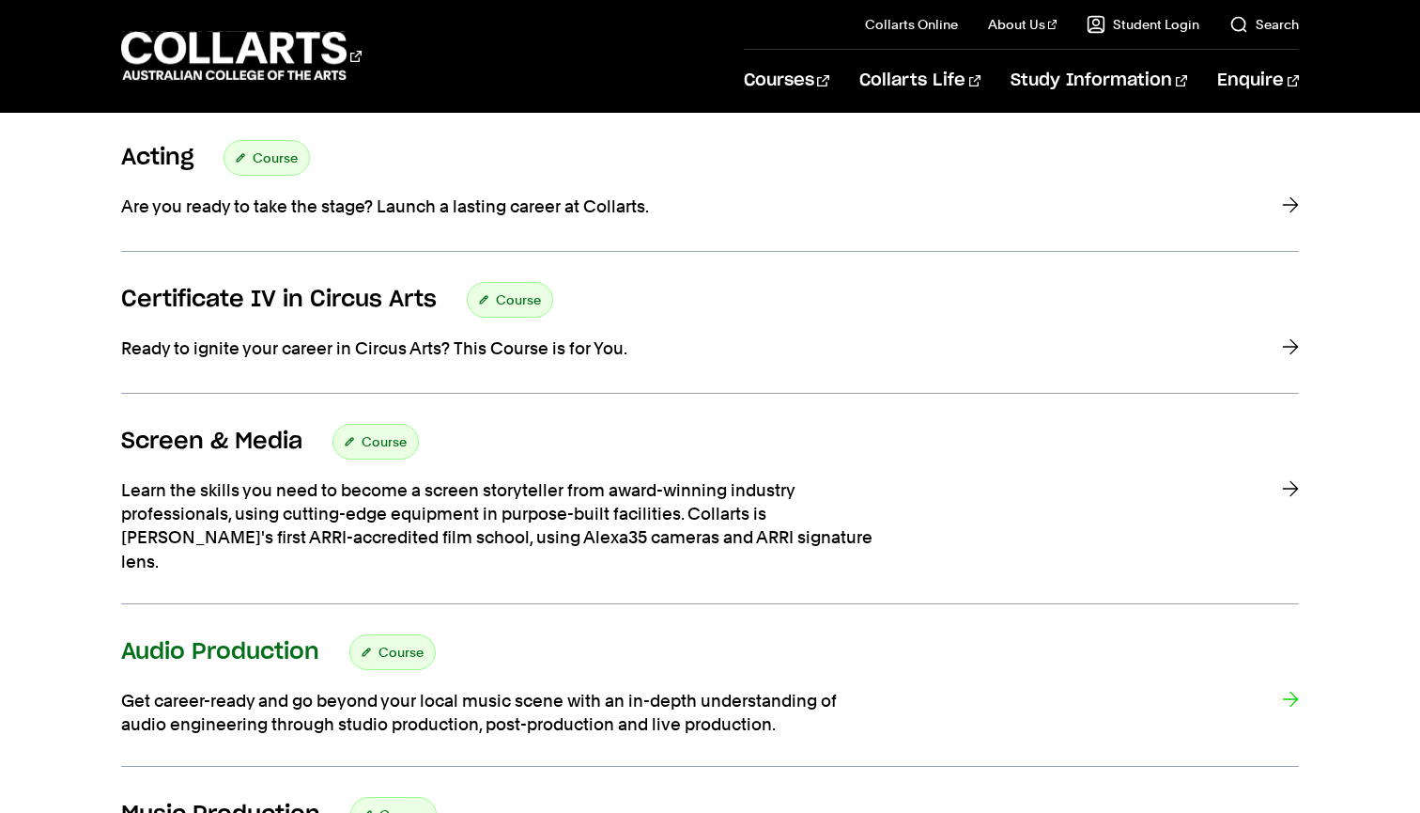
scroll to position [501, 0]
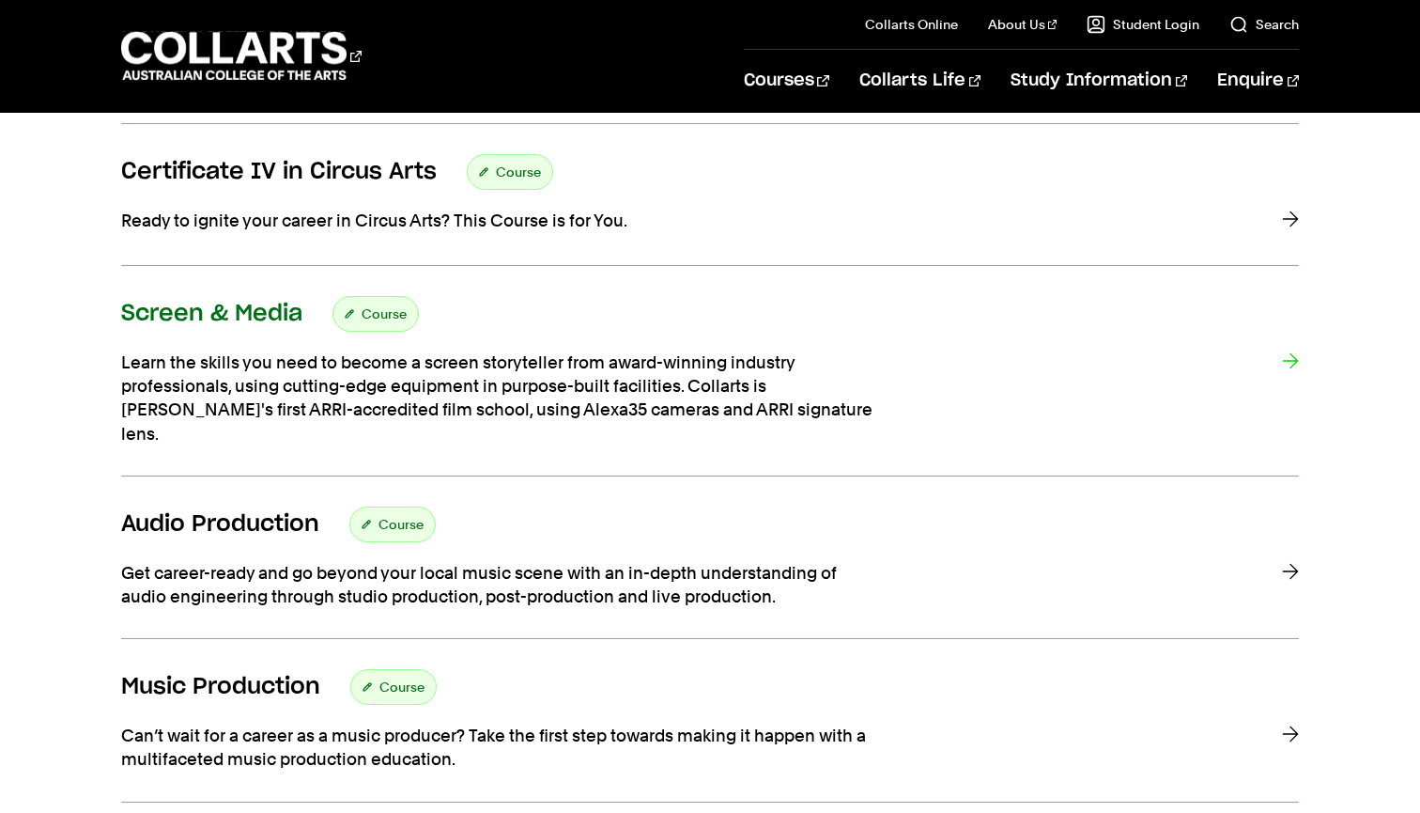
click at [254, 315] on h3 "Screen & Media" at bounding box center [211, 314] width 181 height 28
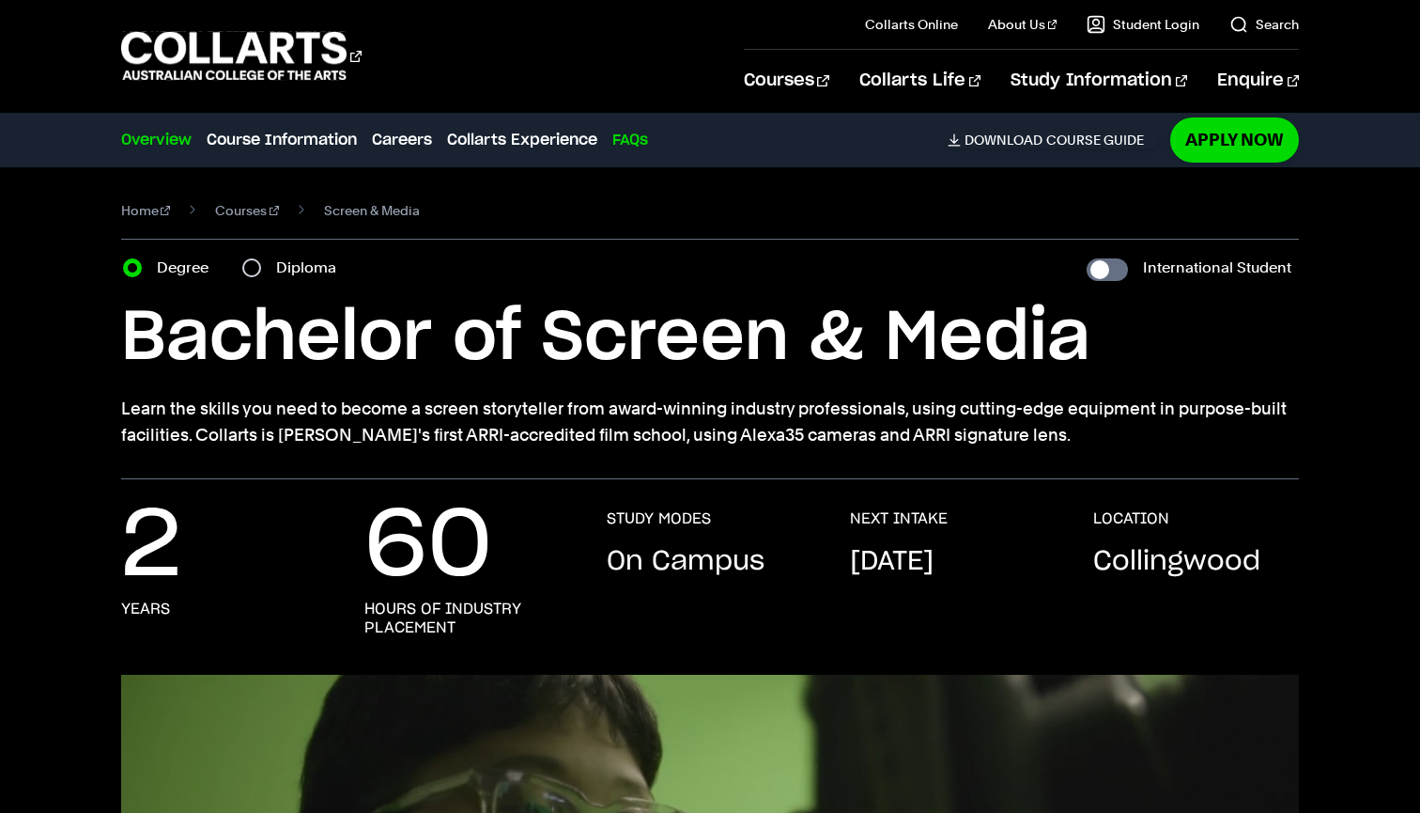
click at [642, 145] on link "FAQs" at bounding box center [630, 140] width 36 height 23
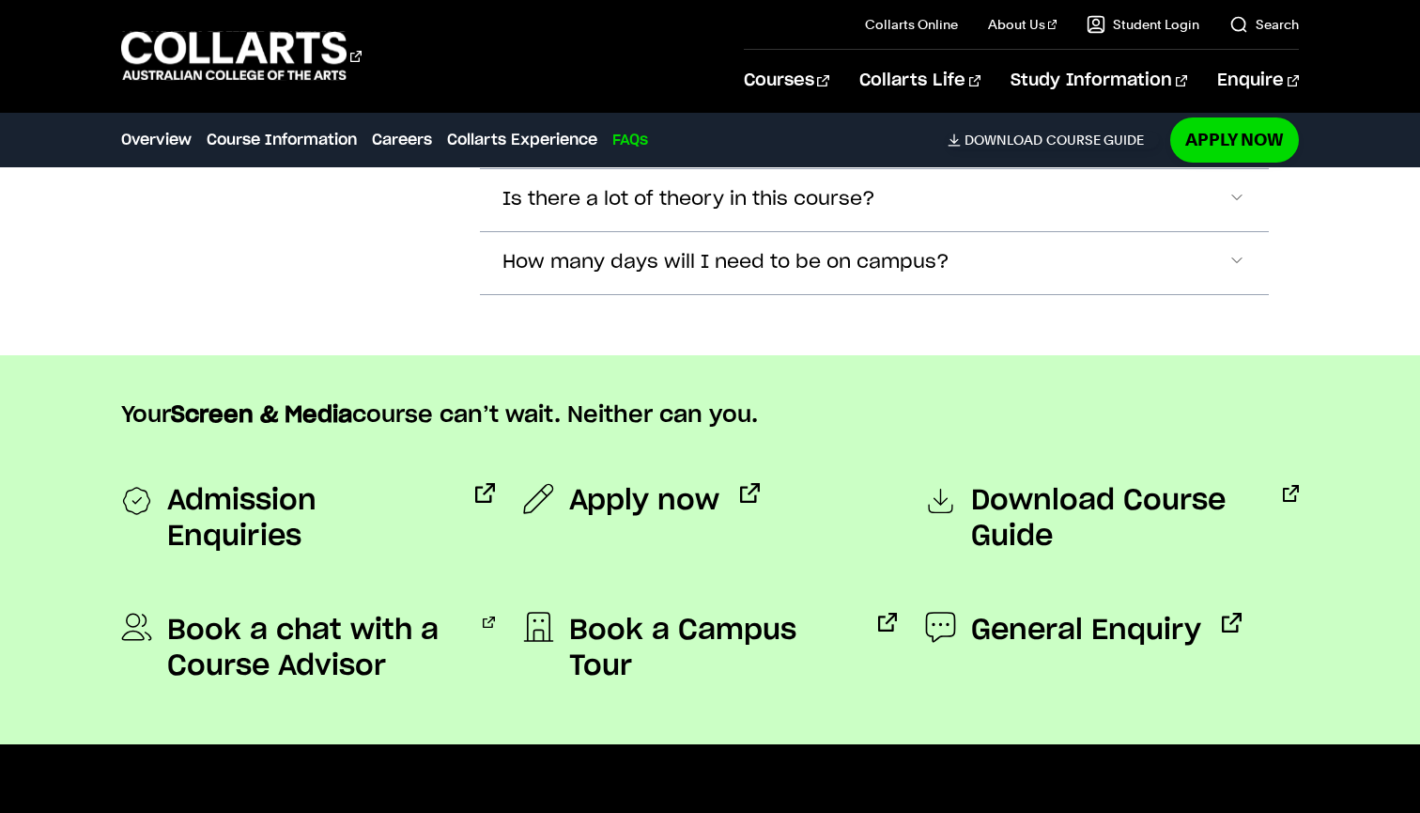
scroll to position [7018, 0]
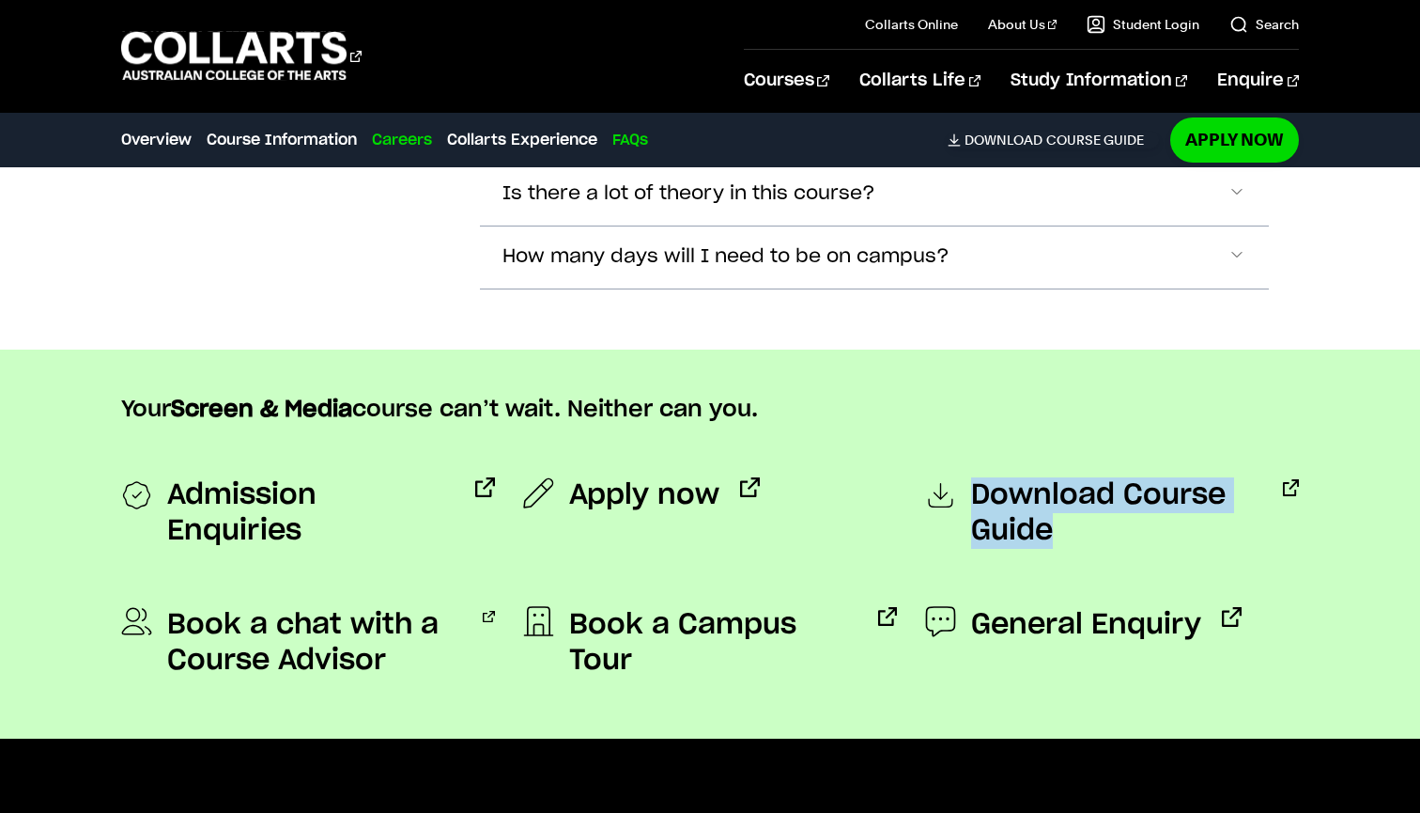
click at [385, 146] on link "Careers" at bounding box center [402, 140] width 60 height 23
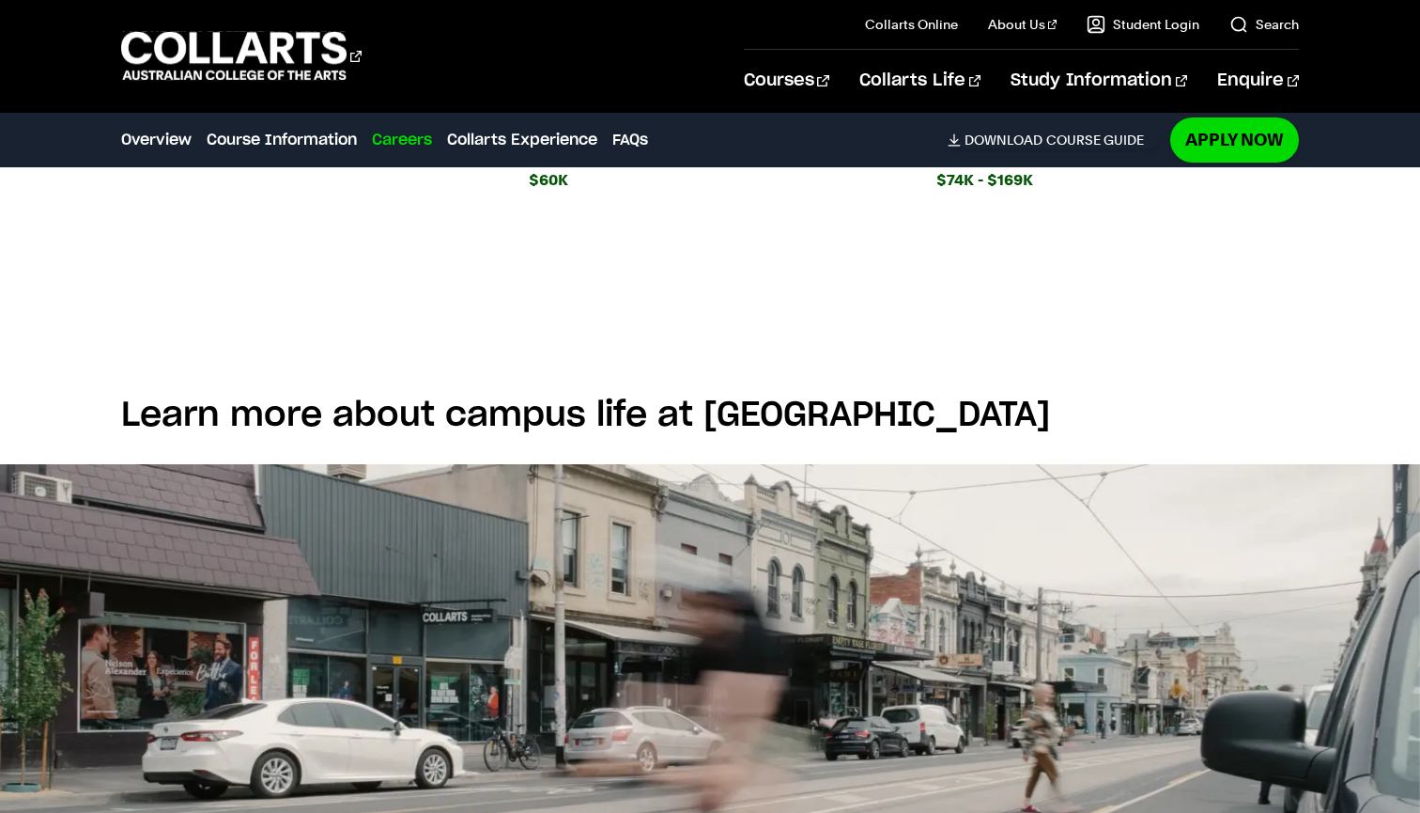
scroll to position [2542, 0]
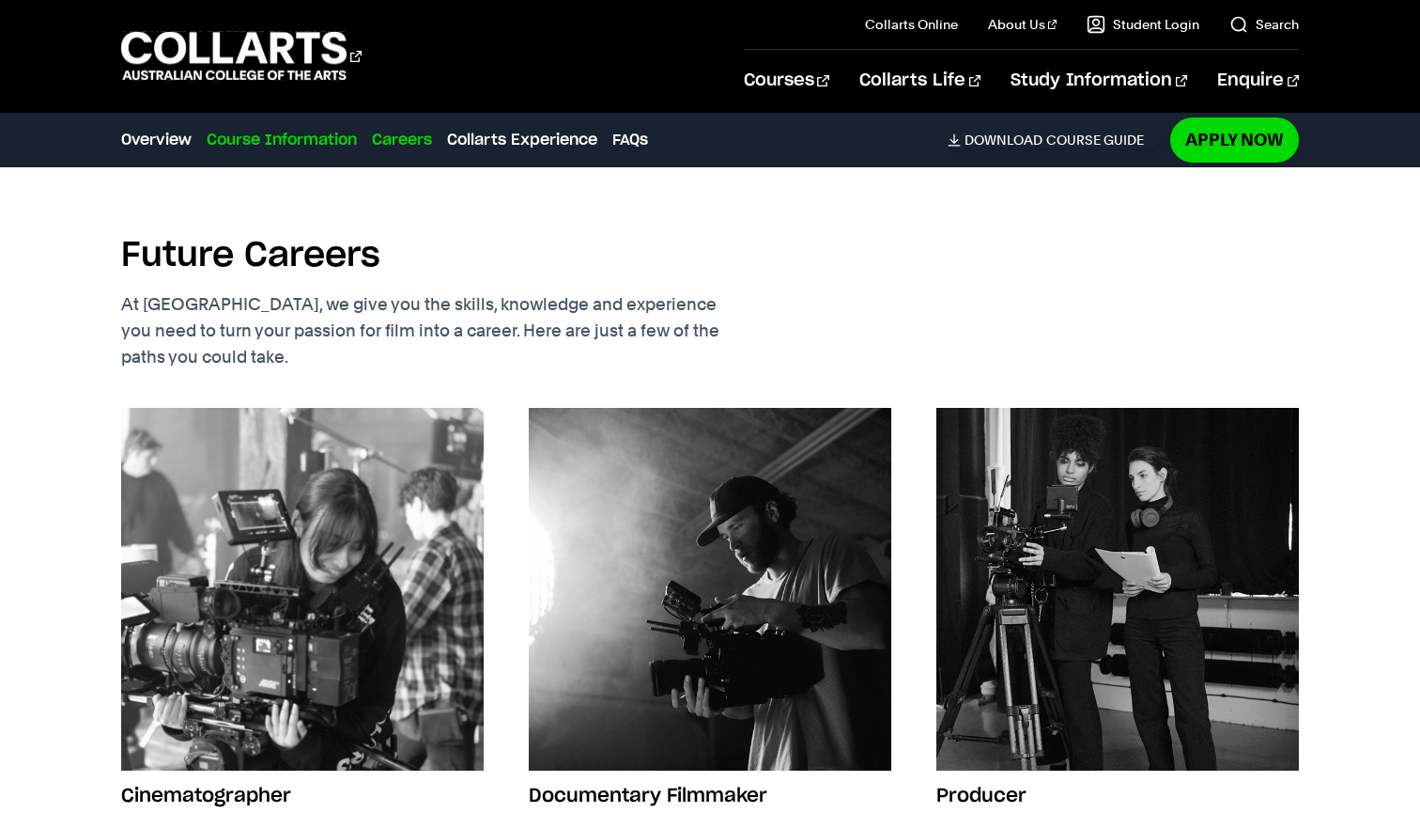
click at [325, 146] on link "Course Information" at bounding box center [282, 140] width 150 height 23
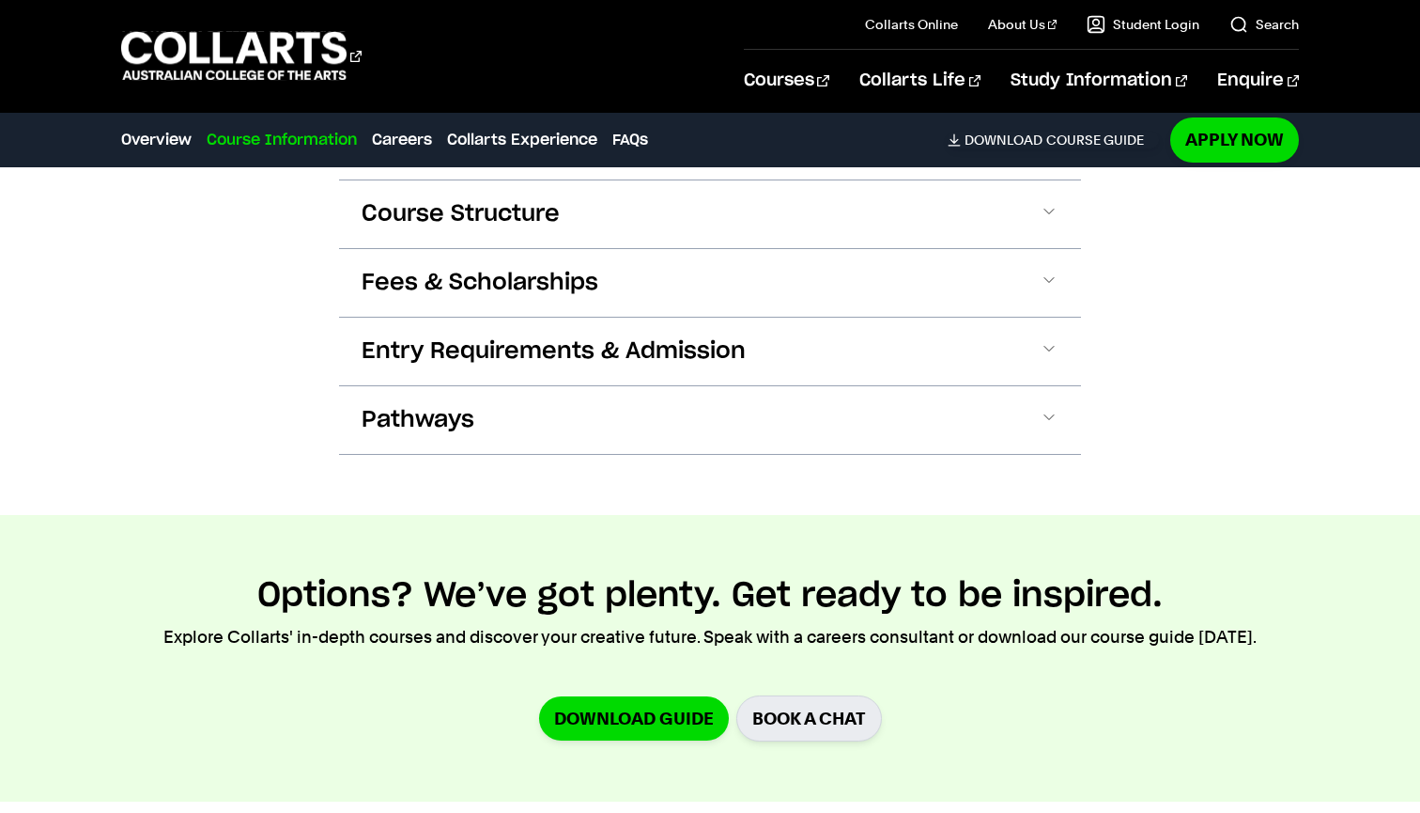
scroll to position [1762, 0]
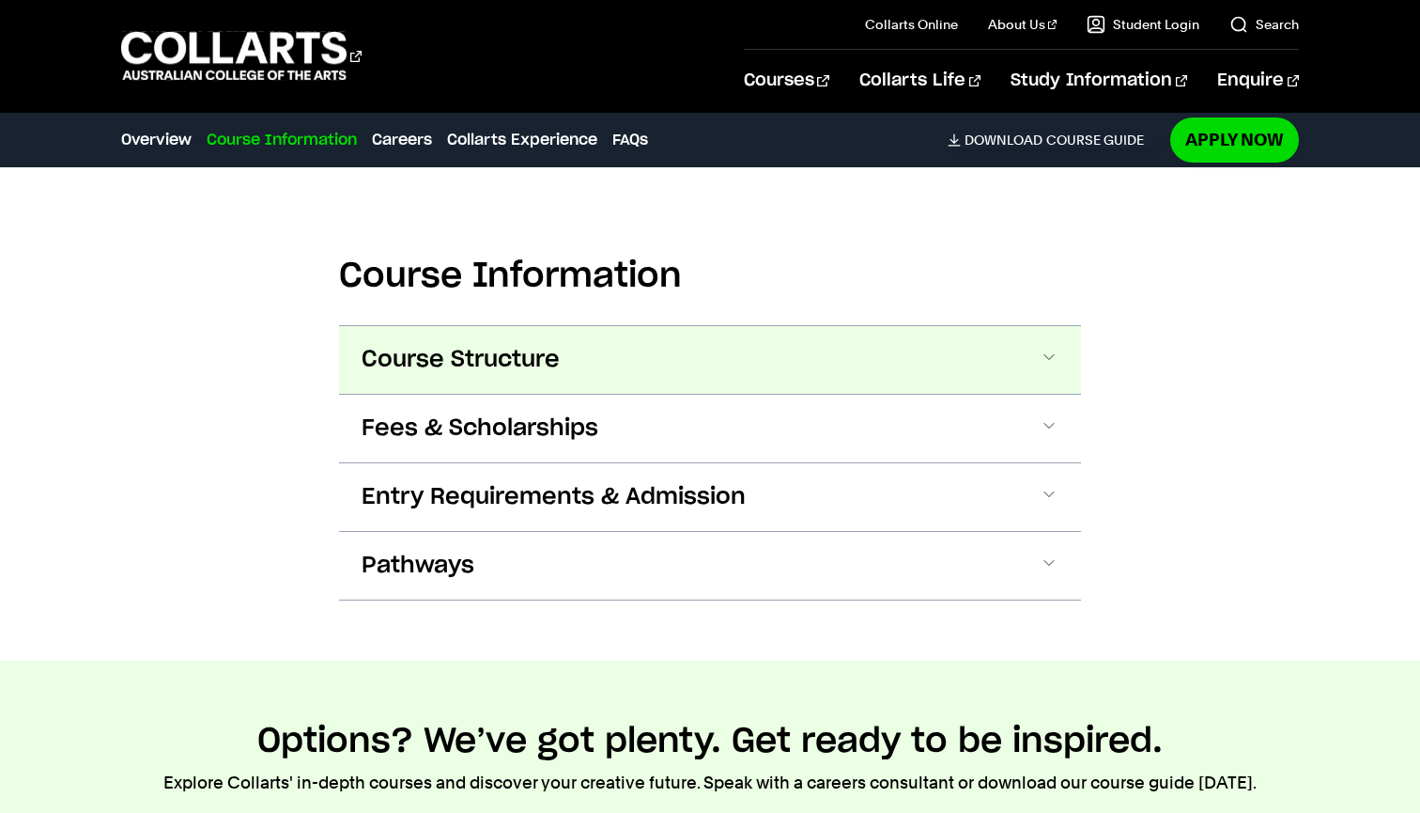
drag, startPoint x: 456, startPoint y: 570, endPoint x: 526, endPoint y: 364, distance: 218.3
click at [526, 364] on div "Course Structure Bachelor of Screen & Media The Bachelor degree can be complete…" at bounding box center [710, 462] width 742 height 275
click at [526, 364] on span "Course Structure" at bounding box center [461, 360] width 198 height 30
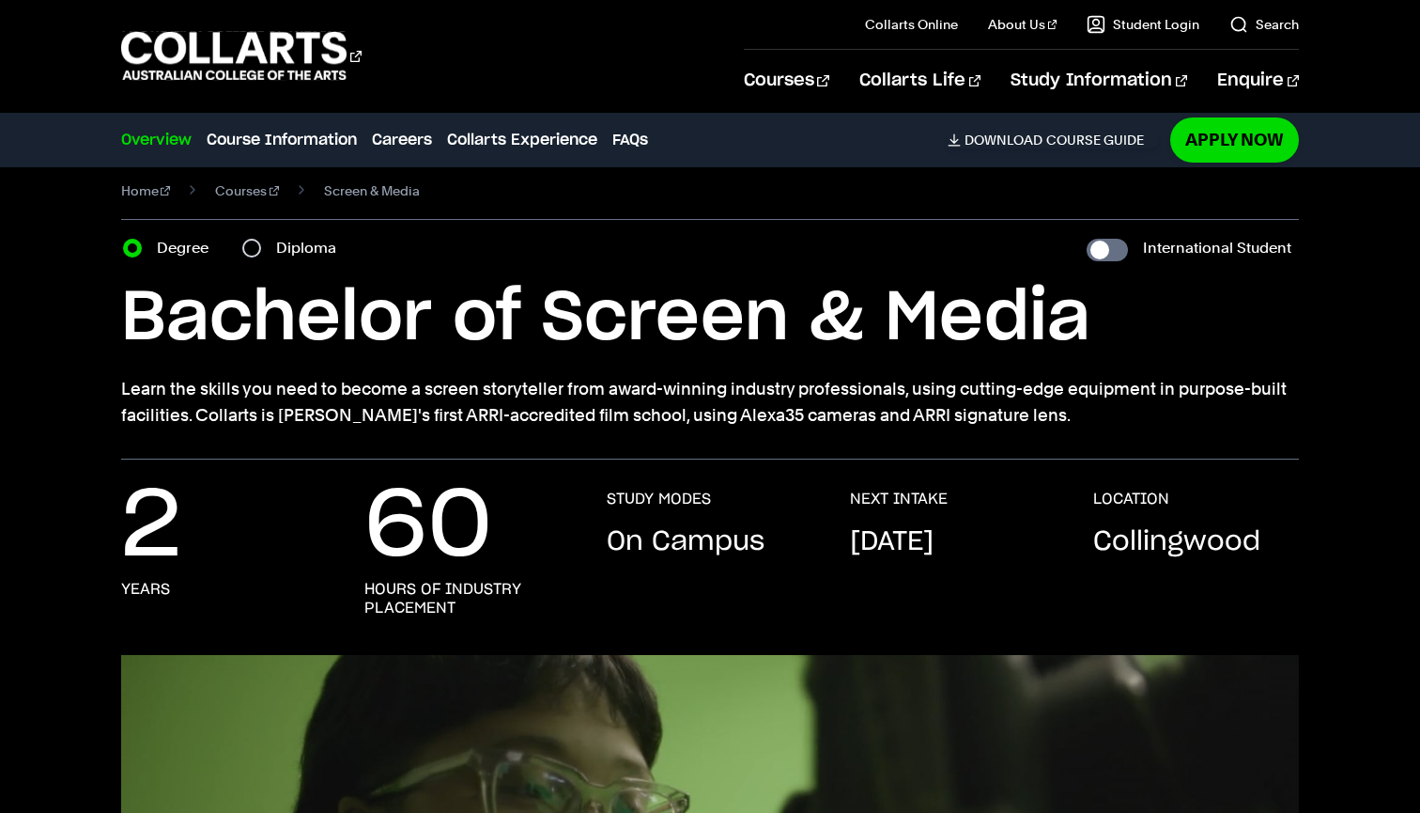
scroll to position [28, 0]
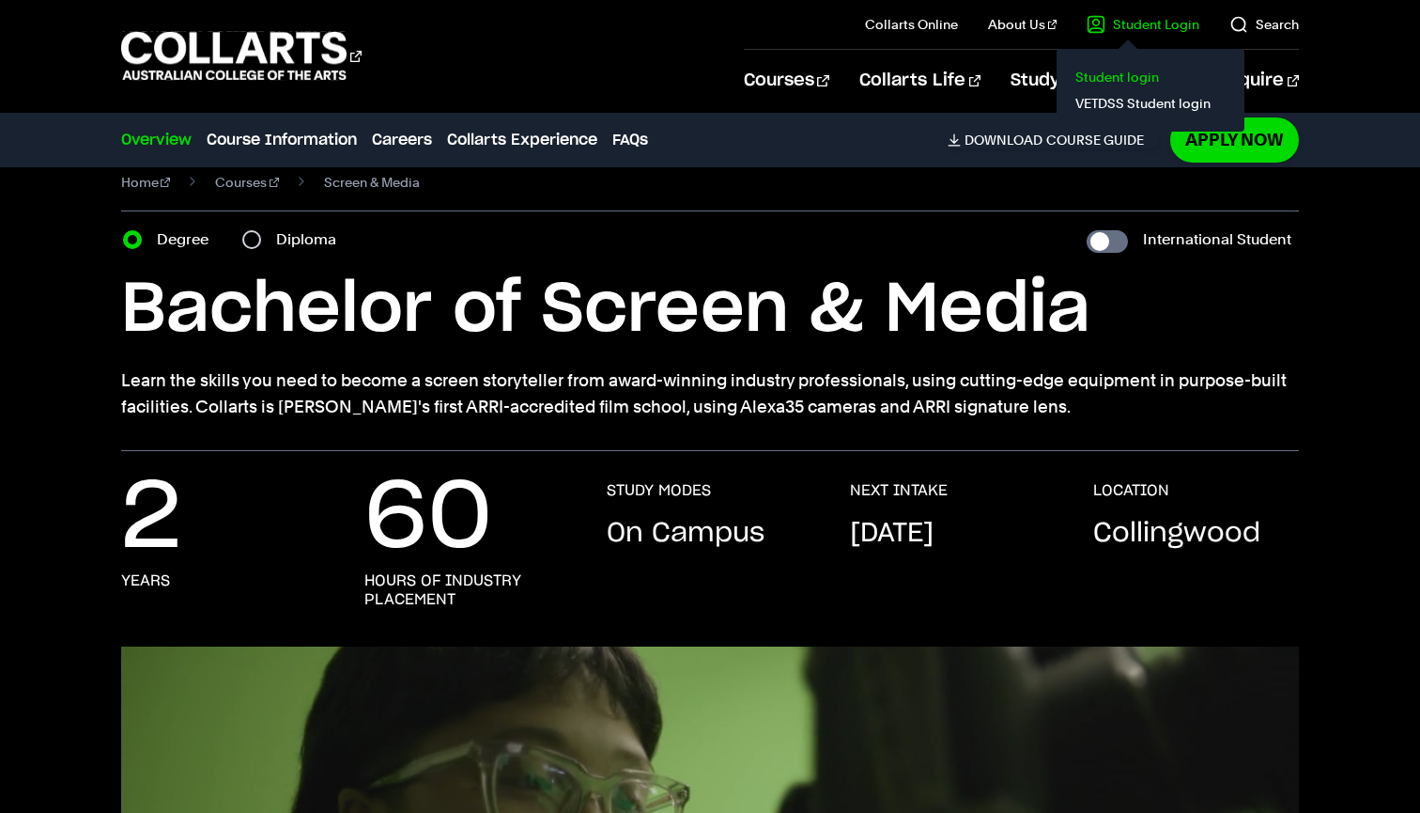
click at [1136, 83] on link "Student login" at bounding box center [1151, 77] width 158 height 26
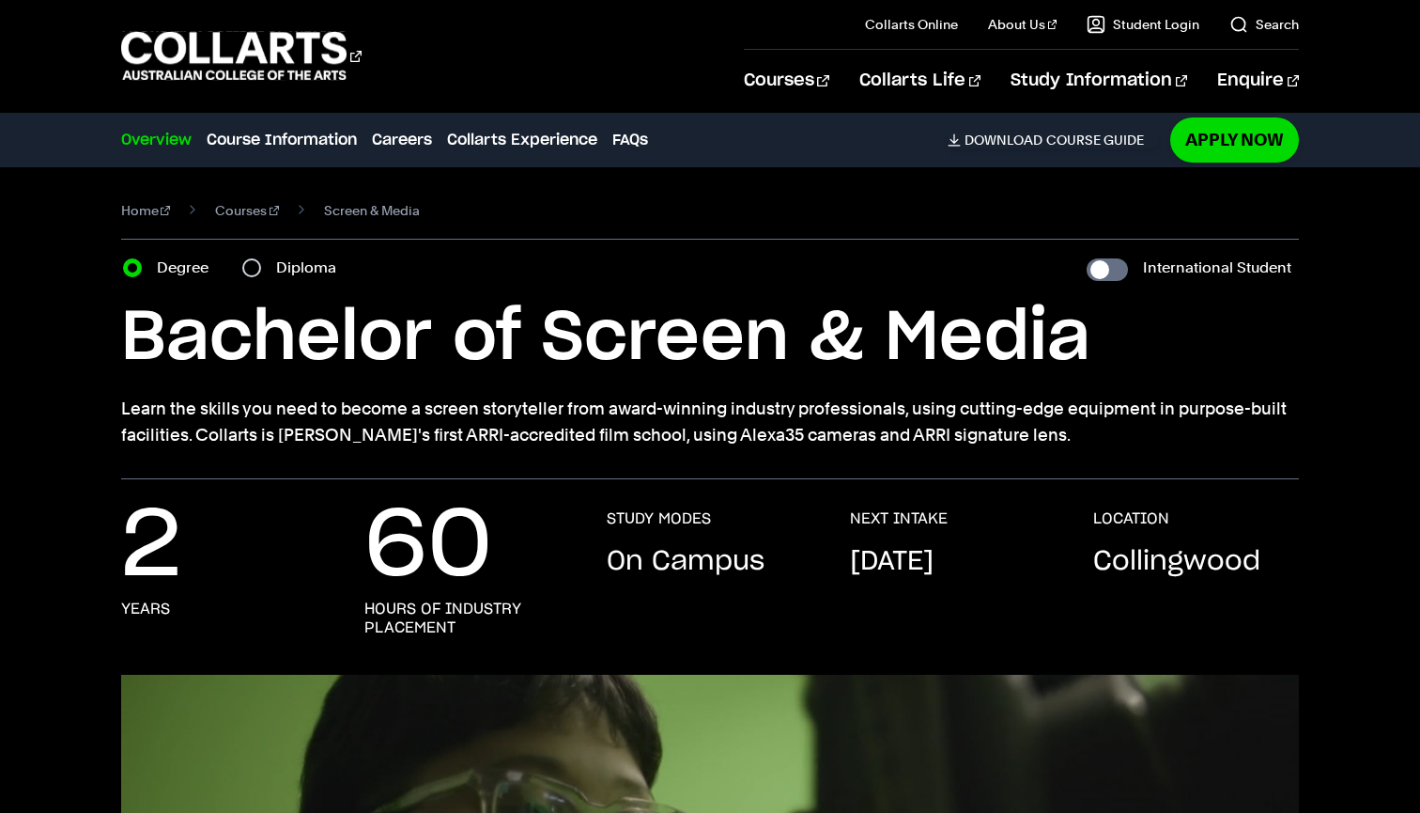
scroll to position [0, 0]
click at [298, 266] on label "Diploma" at bounding box center [311, 268] width 71 height 26
click at [261, 266] on input "Diploma" at bounding box center [251, 267] width 19 height 19
radio input "true"
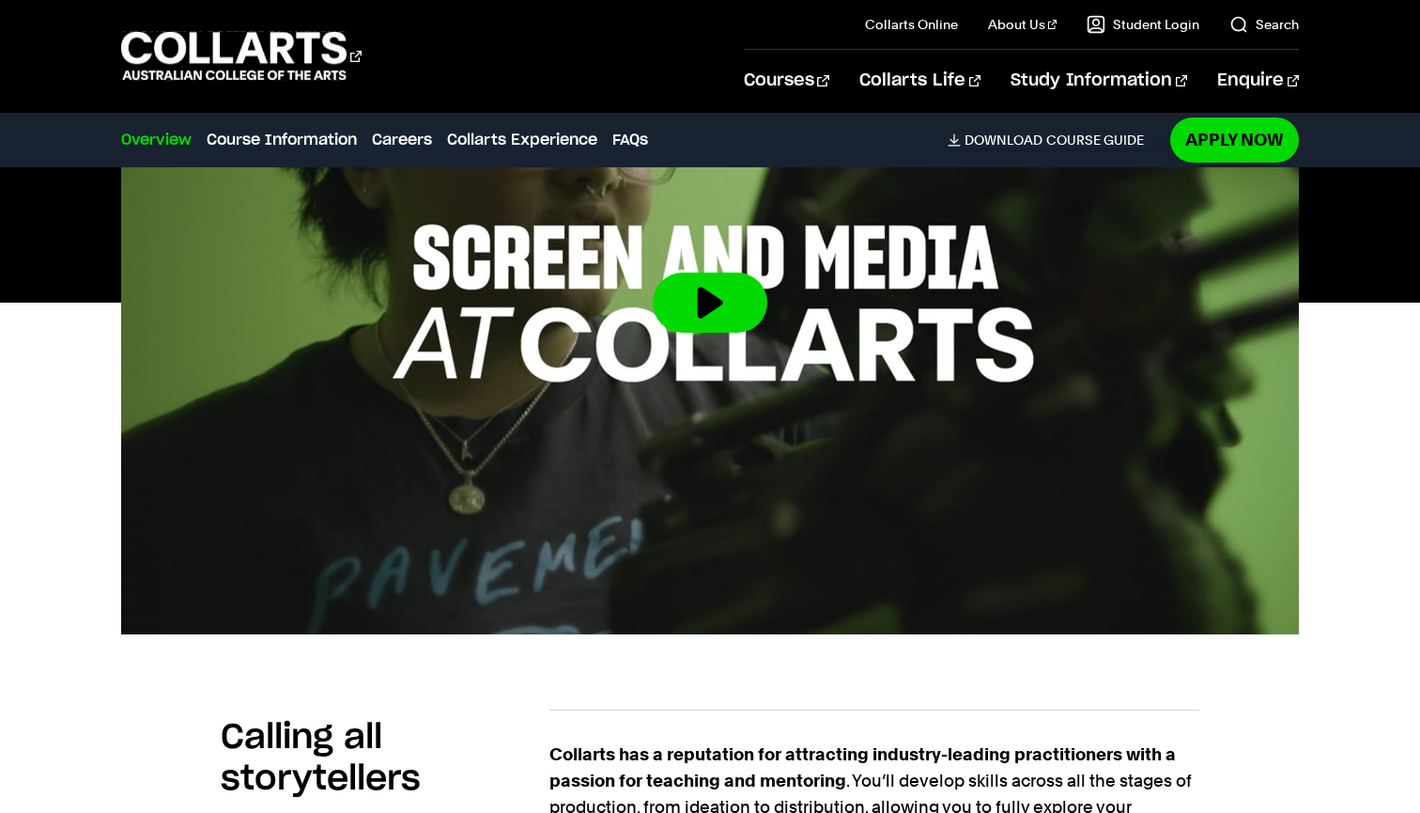
scroll to position [218, 0]
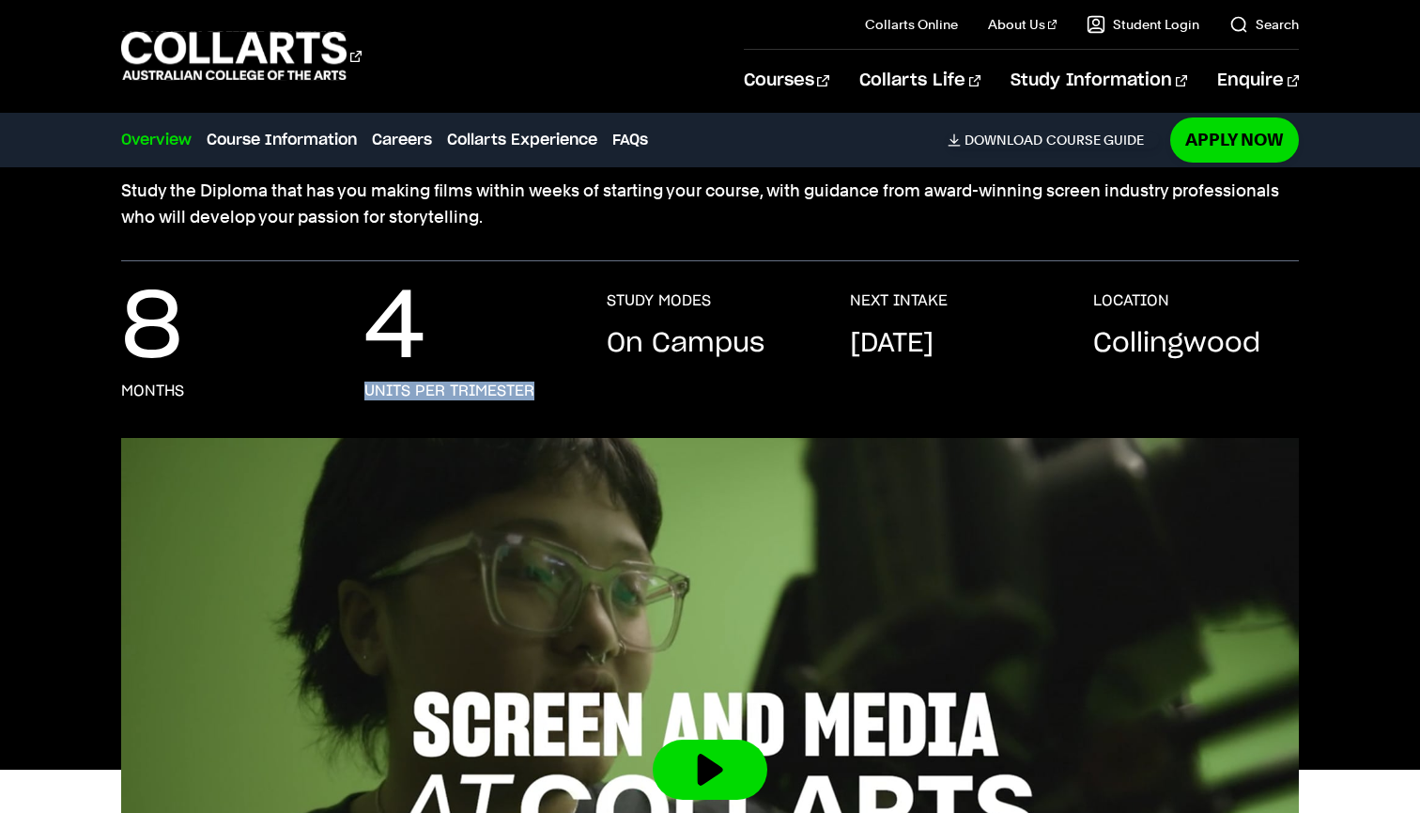
drag, startPoint x: 352, startPoint y: 395, endPoint x: 559, endPoint y: 394, distance: 206.7
click at [559, 394] on div "8 months 4 units per trimester STUDY MODES On Campus NEXT INTAKE September 2025…" at bounding box center [710, 364] width 1179 height 147
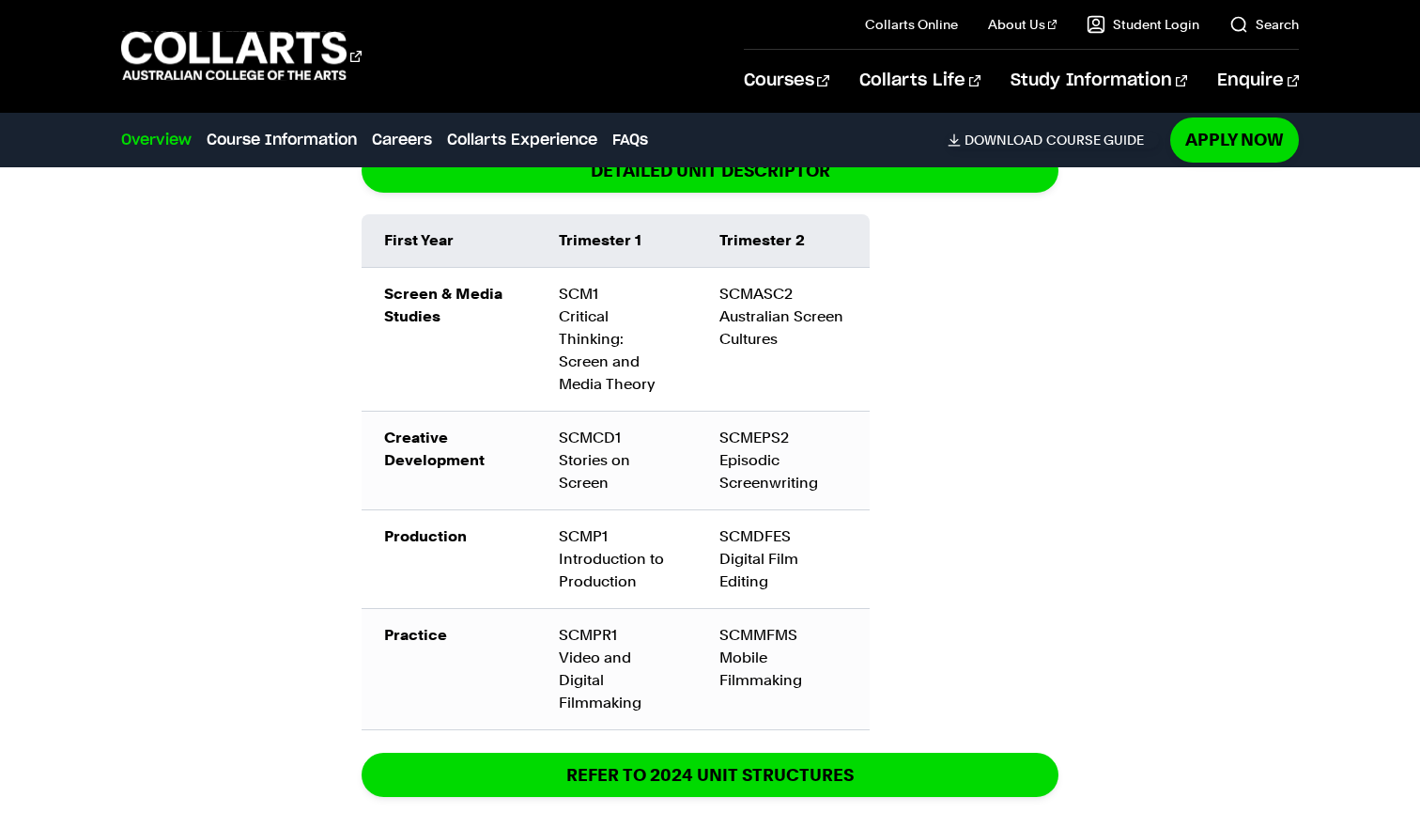
scroll to position [2168, 0]
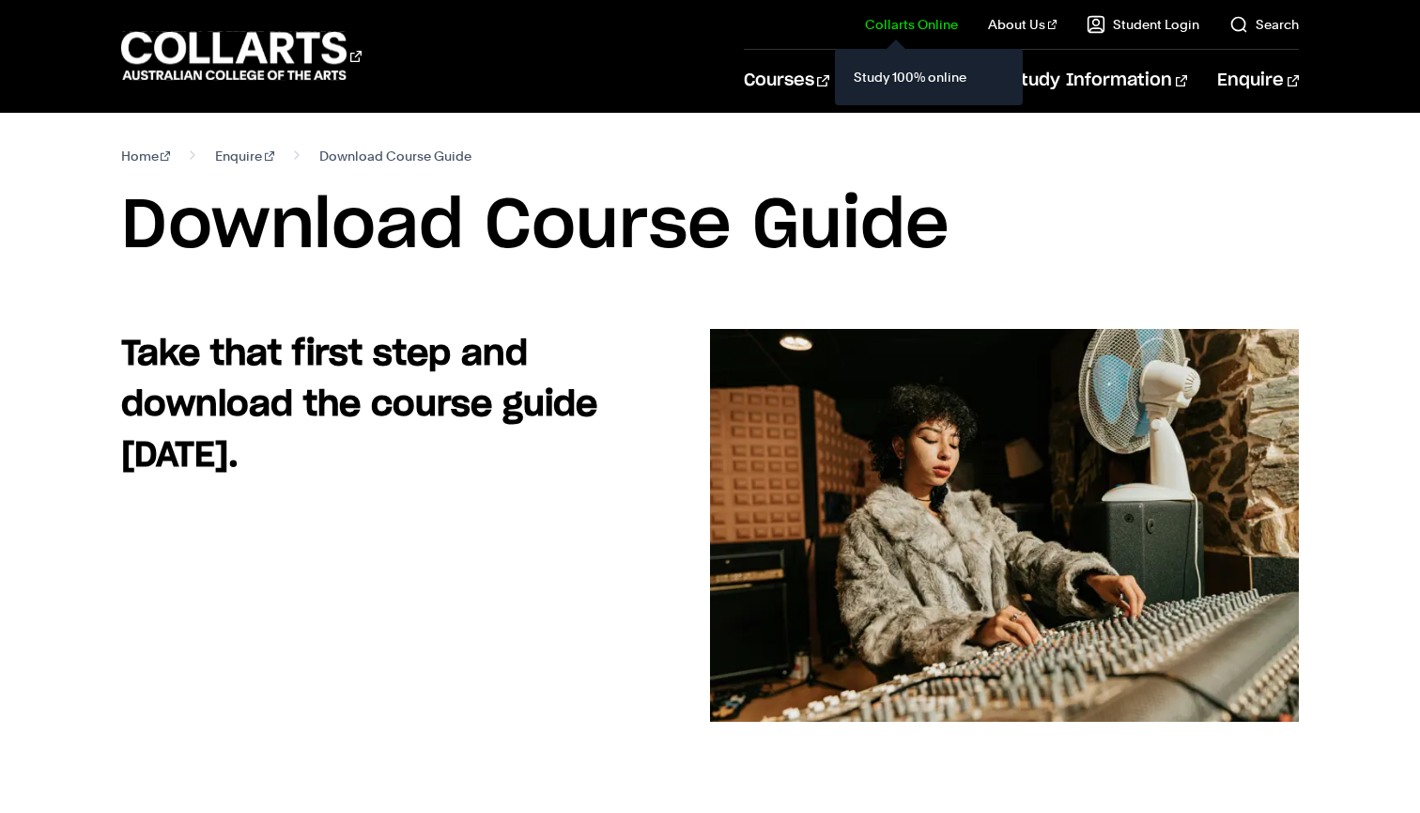
click at [952, 39] on il "Collarts Online Study 100% online" at bounding box center [896, 24] width 123 height 49
click at [947, 26] on link "Collarts Online" at bounding box center [911, 24] width 93 height 19
